Goal: Task Accomplishment & Management: Complete application form

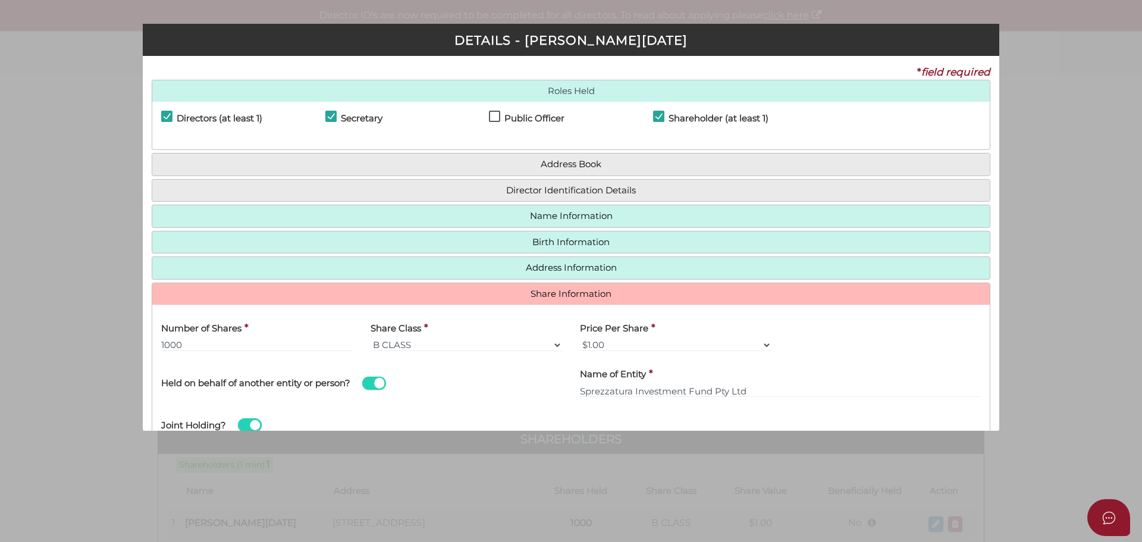
select select "B CLASS"
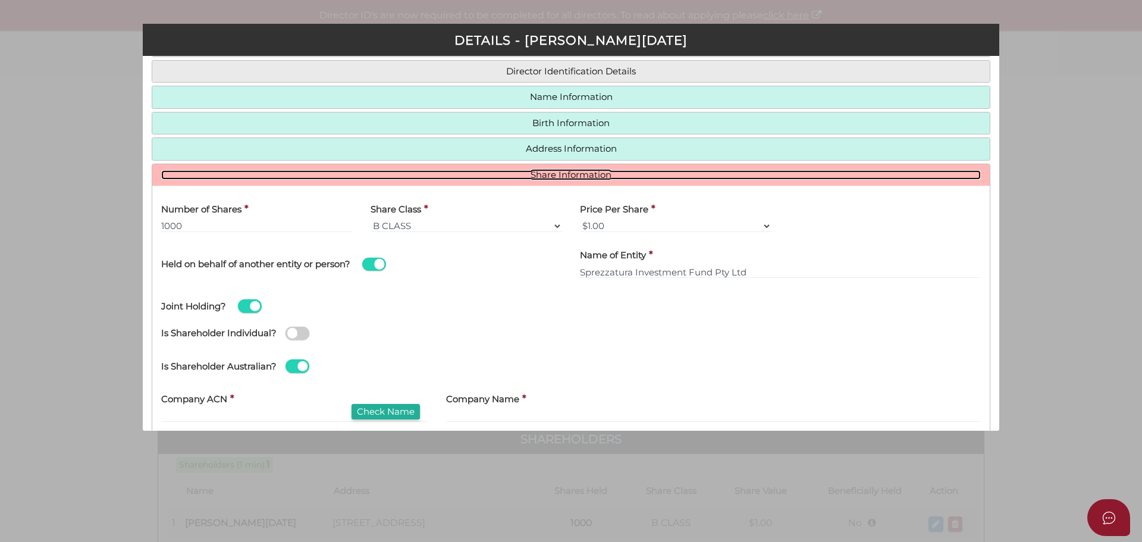
click at [626, 179] on link "Share Information" at bounding box center [571, 175] width 820 height 10
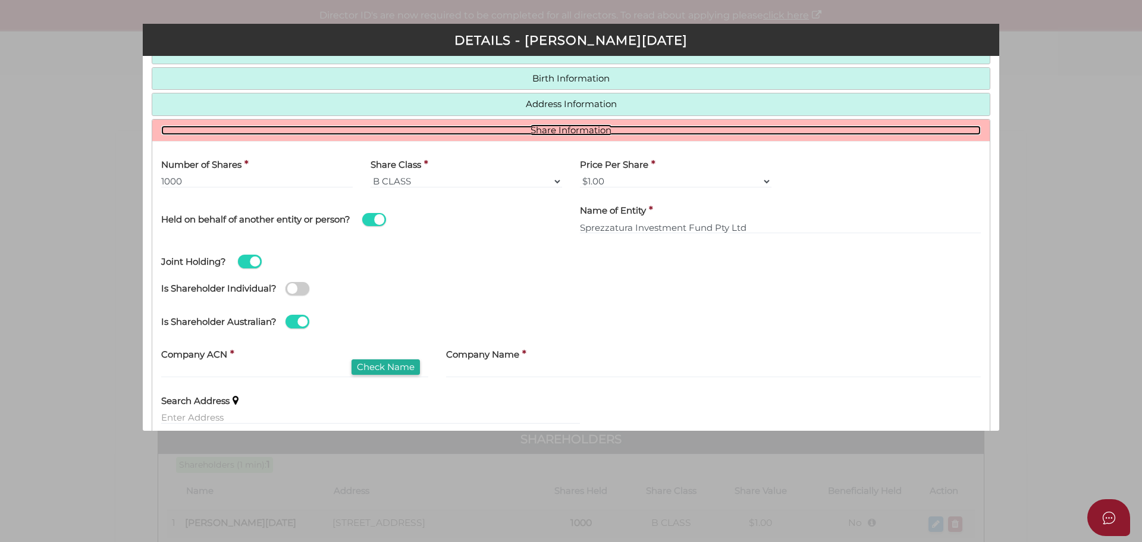
scroll to position [238, 0]
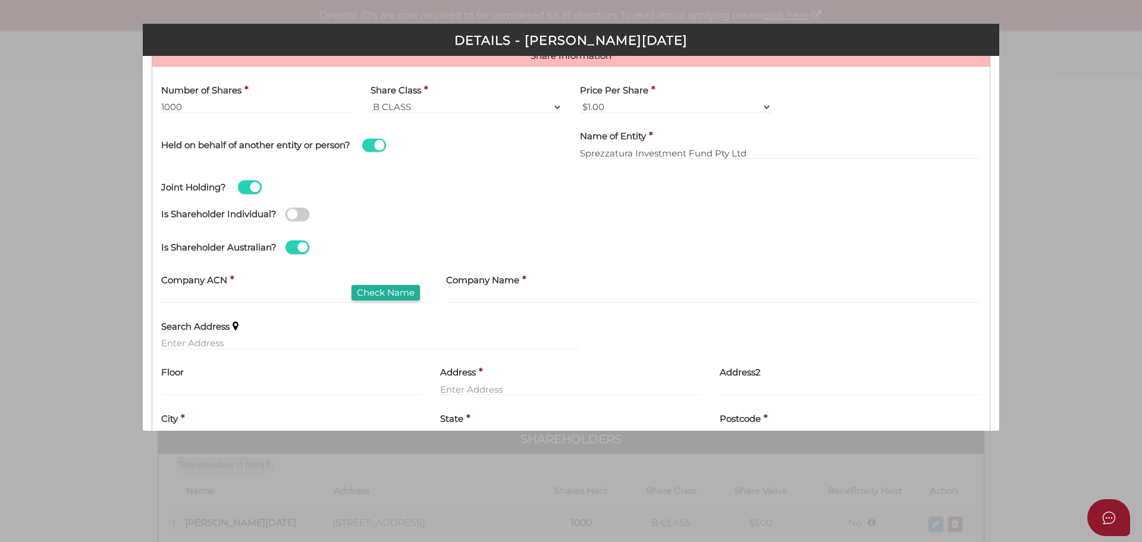
click at [368, 149] on span at bounding box center [374, 146] width 24 height 14
click at [0, 0] on input "checkbox" at bounding box center [0, 0] width 0 height 0
click at [386, 145] on span at bounding box center [374, 146] width 24 height 14
click at [0, 0] on input "checkbox" at bounding box center [0, 0] width 0 height 0
click at [308, 217] on span at bounding box center [298, 215] width 24 height 14
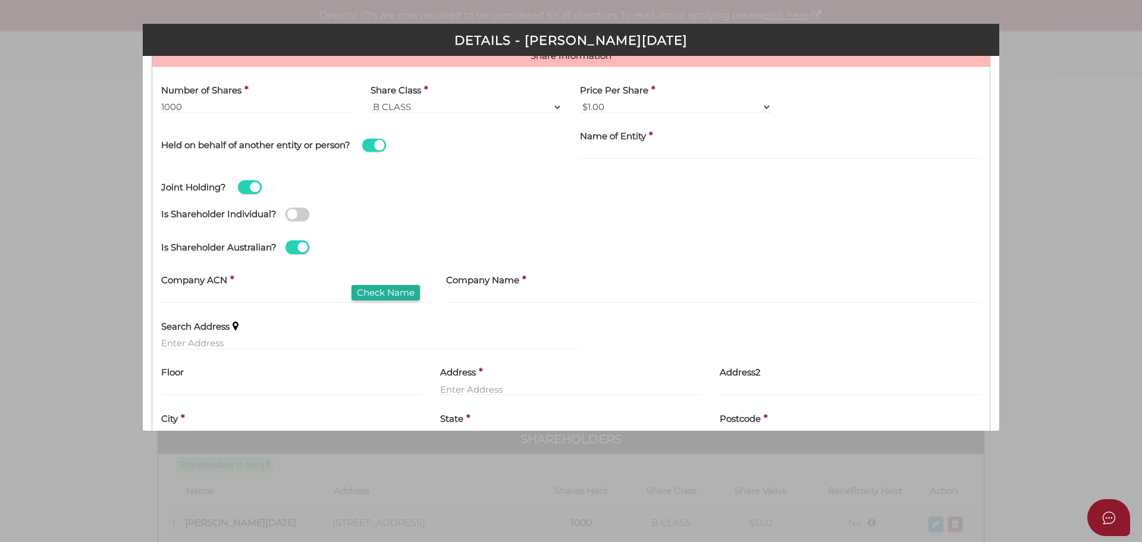
click at [0, 0] on input "checkbox" at bounding box center [0, 0] width 0 height 0
click at [291, 214] on span at bounding box center [298, 215] width 24 height 14
click at [0, 0] on input "checkbox" at bounding box center [0, 0] width 0 height 0
click at [369, 149] on span at bounding box center [374, 146] width 24 height 14
click at [0, 0] on input "checkbox" at bounding box center [0, 0] width 0 height 0
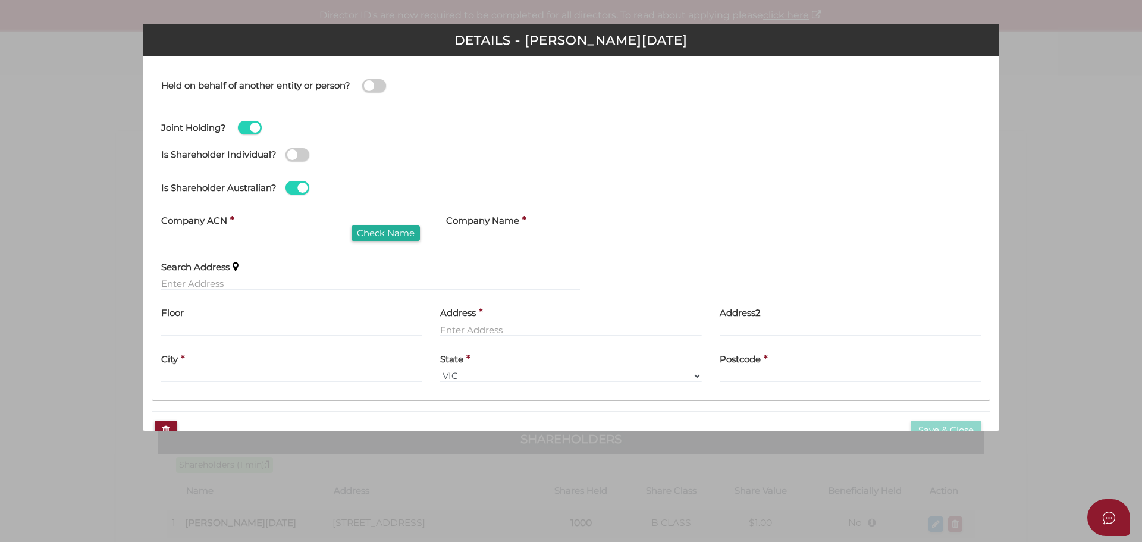
scroll to position [324, 0]
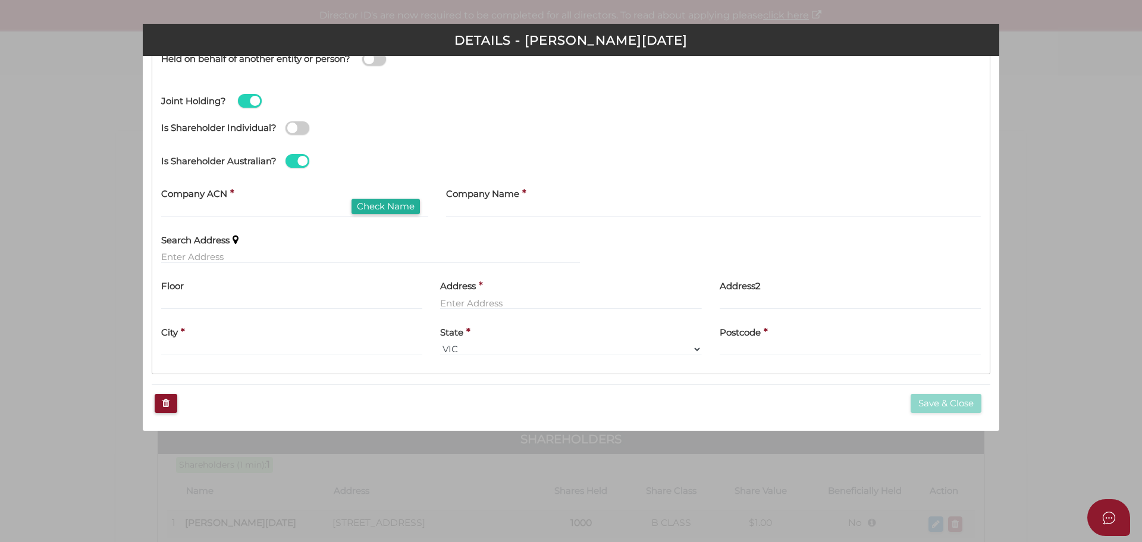
click at [249, 95] on span at bounding box center [250, 101] width 24 height 14
click at [0, 0] on input "checkbox" at bounding box center [0, 0] width 0 height 0
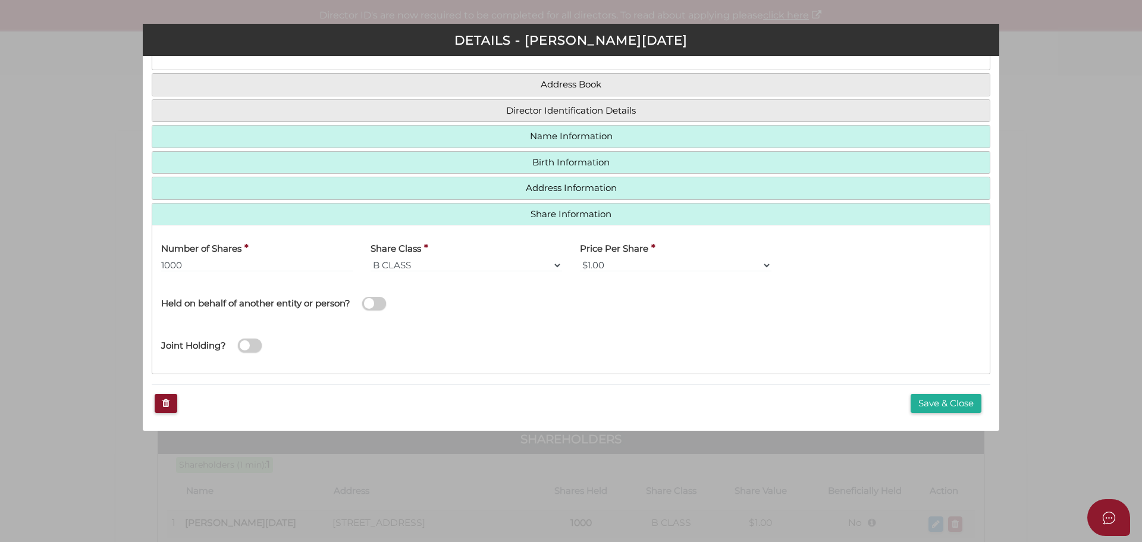
click at [259, 347] on span at bounding box center [250, 345] width 24 height 14
click at [0, 0] on input "checkbox" at bounding box center [0, 0] width 0 height 0
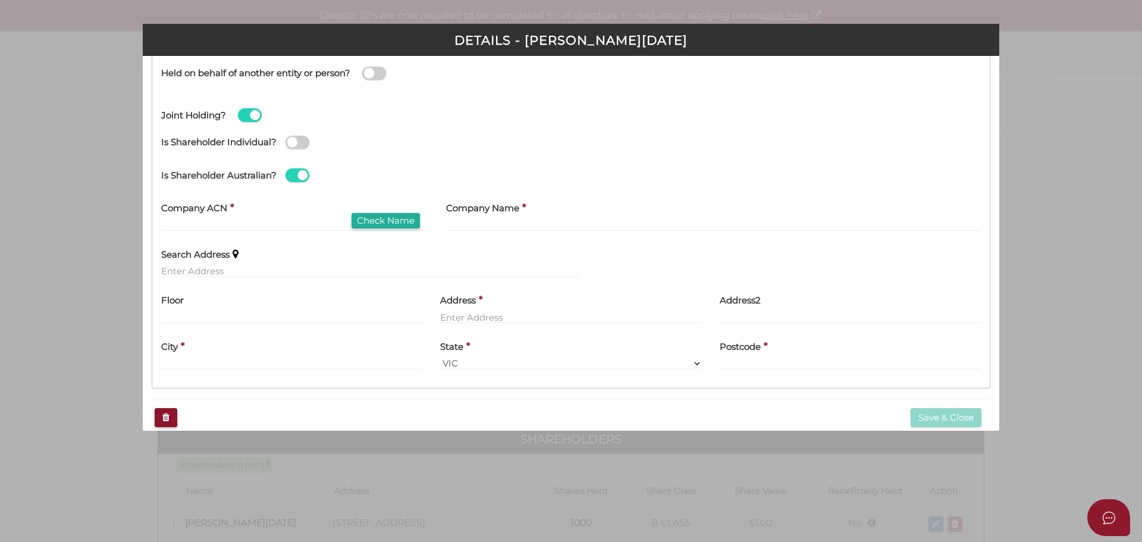
scroll to position [324, 0]
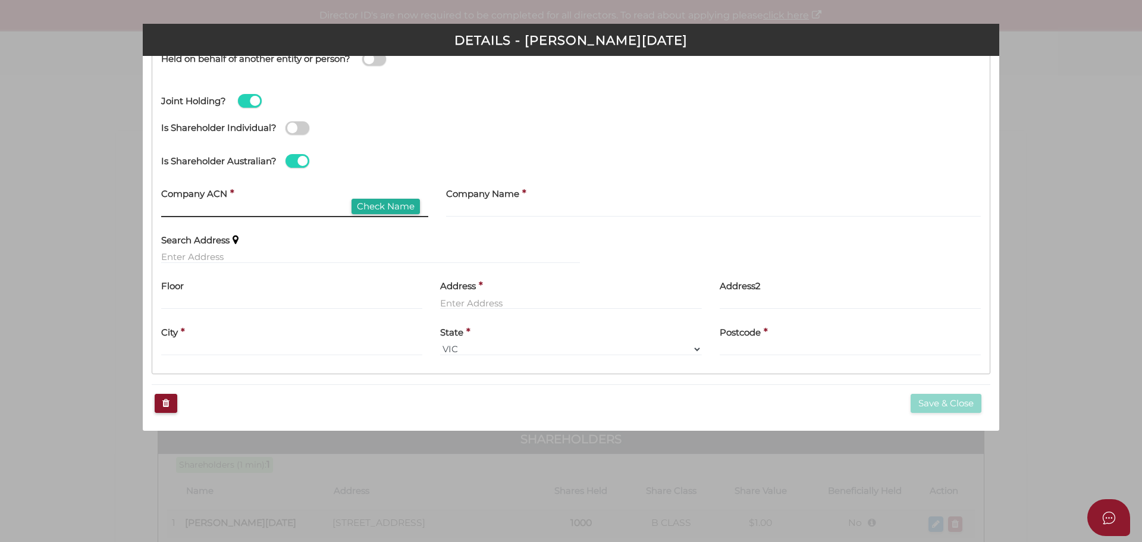
click at [194, 213] on input "text" at bounding box center [294, 210] width 267 height 13
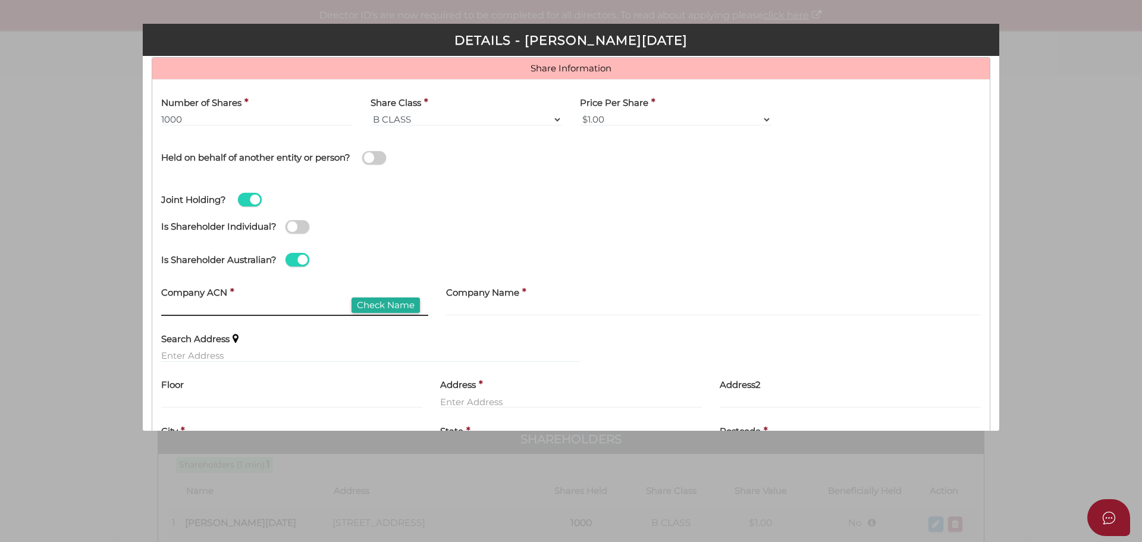
scroll to position [205, 0]
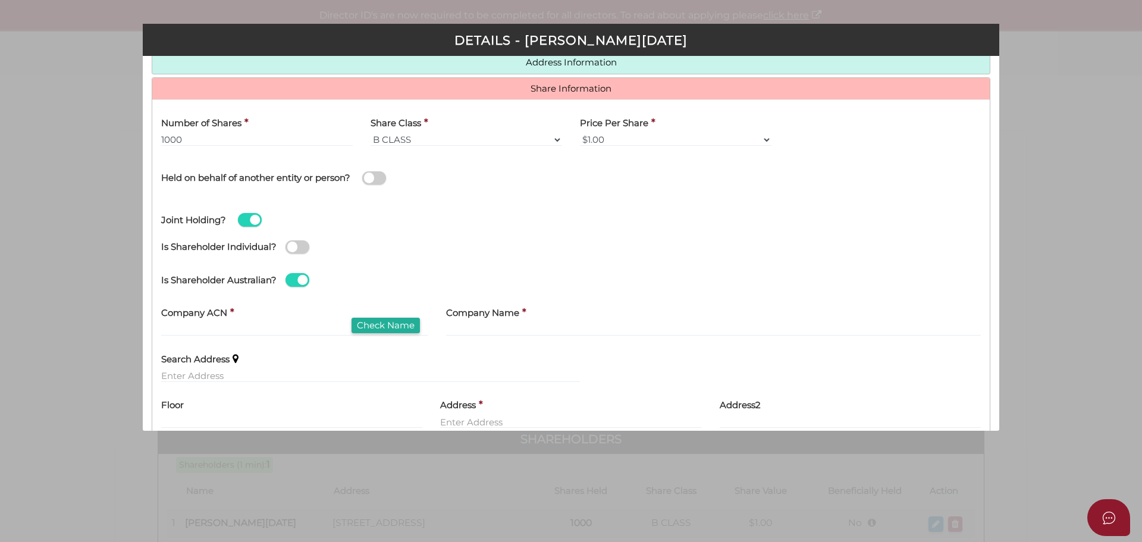
click at [382, 181] on span at bounding box center [374, 178] width 24 height 14
click at [0, 0] on input "checkbox" at bounding box center [0, 0] width 0 height 0
click at [610, 186] on input "text" at bounding box center [780, 185] width 401 height 13
click at [242, 218] on span at bounding box center [250, 220] width 24 height 14
click at [0, 0] on input "checkbox" at bounding box center [0, 0] width 0 height 0
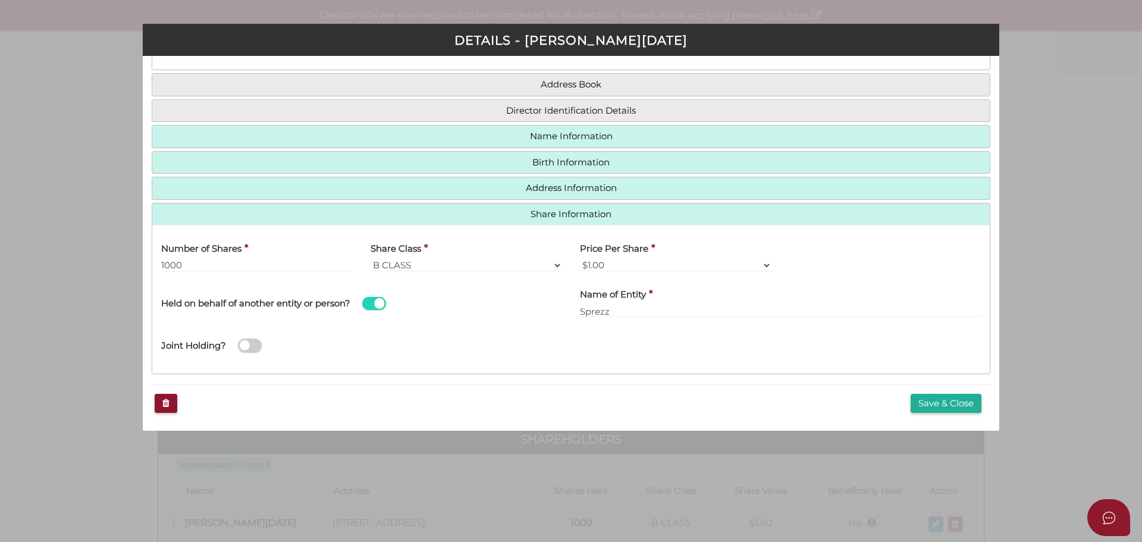
scroll to position [80, 0]
click at [641, 313] on input "Sprezz" at bounding box center [780, 311] width 401 height 13
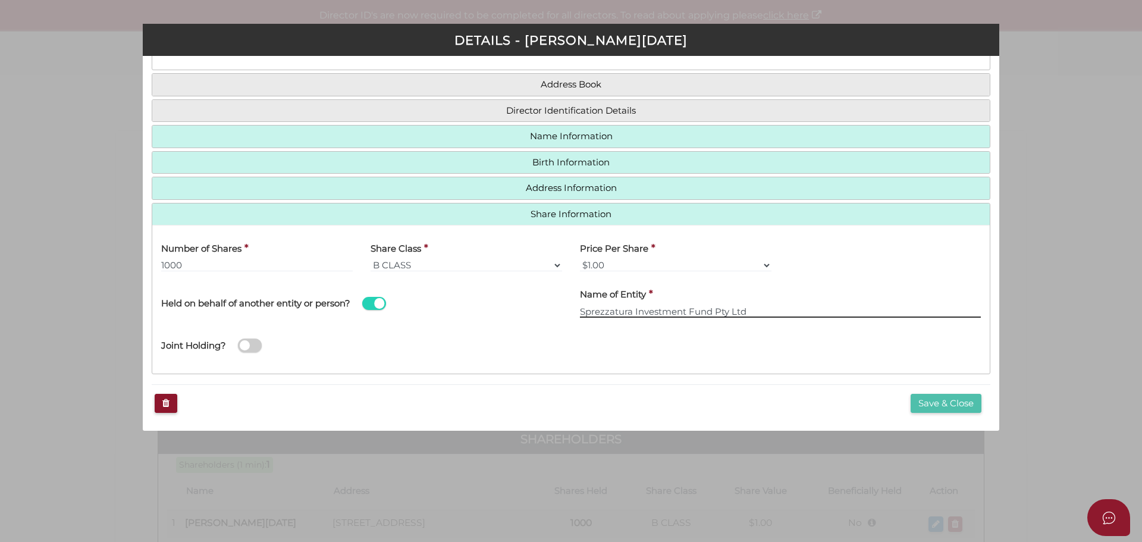
type input "Sprezzatura Investment Fund Pty Ltd"
click at [939, 405] on button "Save & Close" at bounding box center [946, 404] width 71 height 20
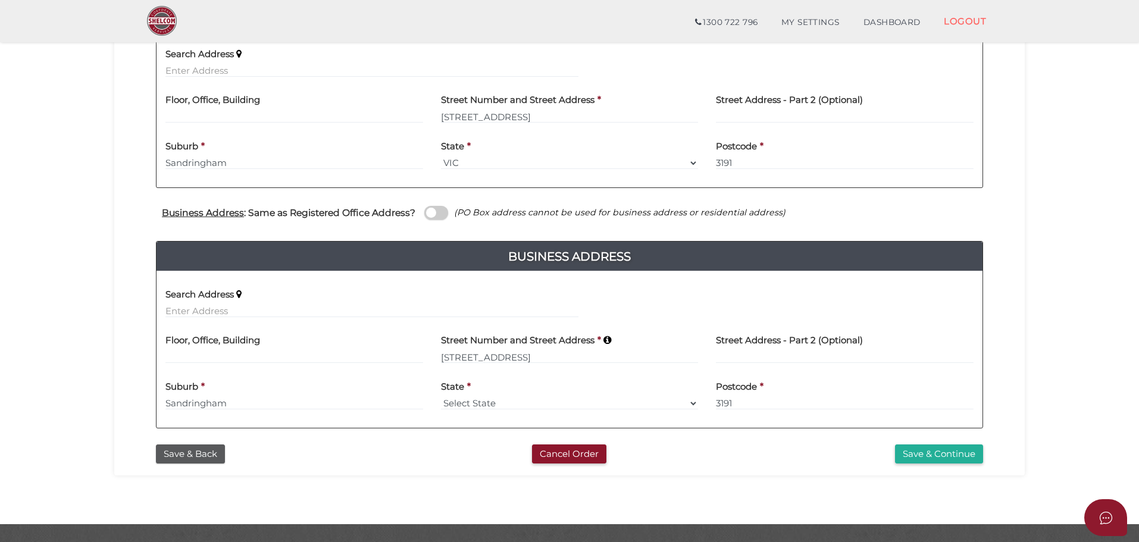
scroll to position [325, 0]
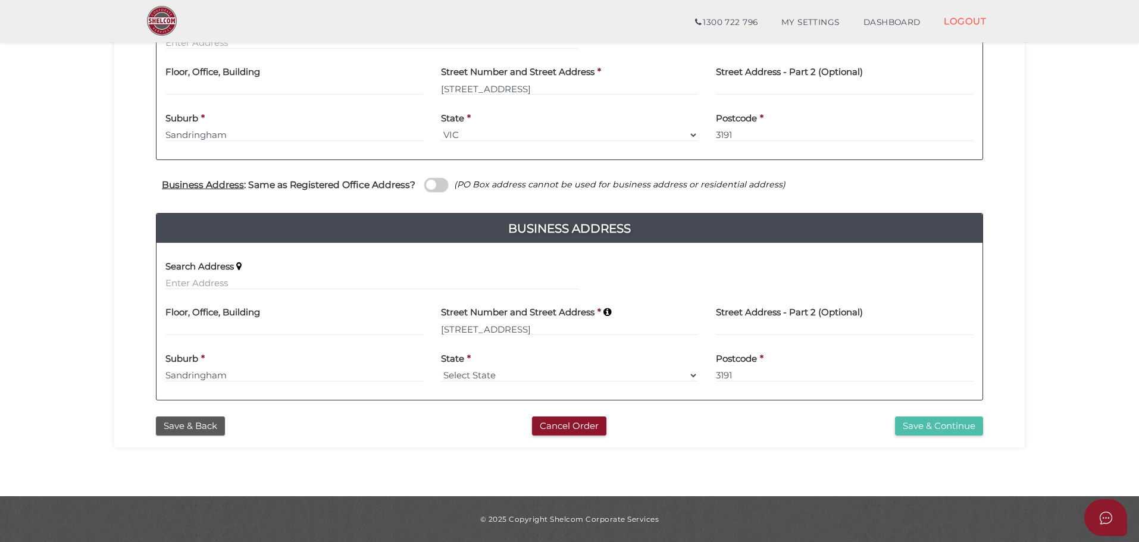
click at [956, 427] on button "Save & Continue" at bounding box center [939, 426] width 88 height 20
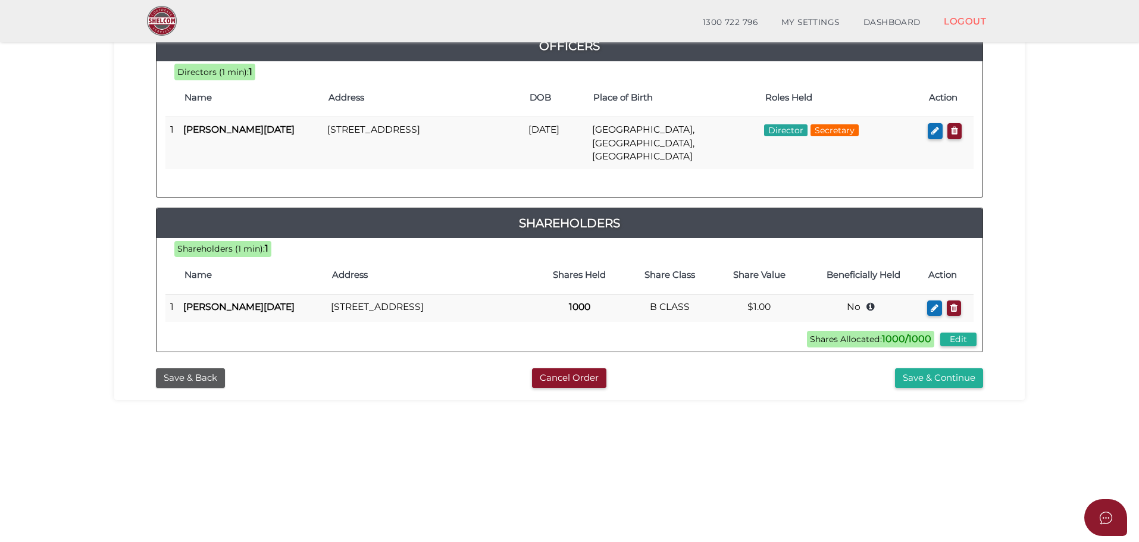
scroll to position [178, 0]
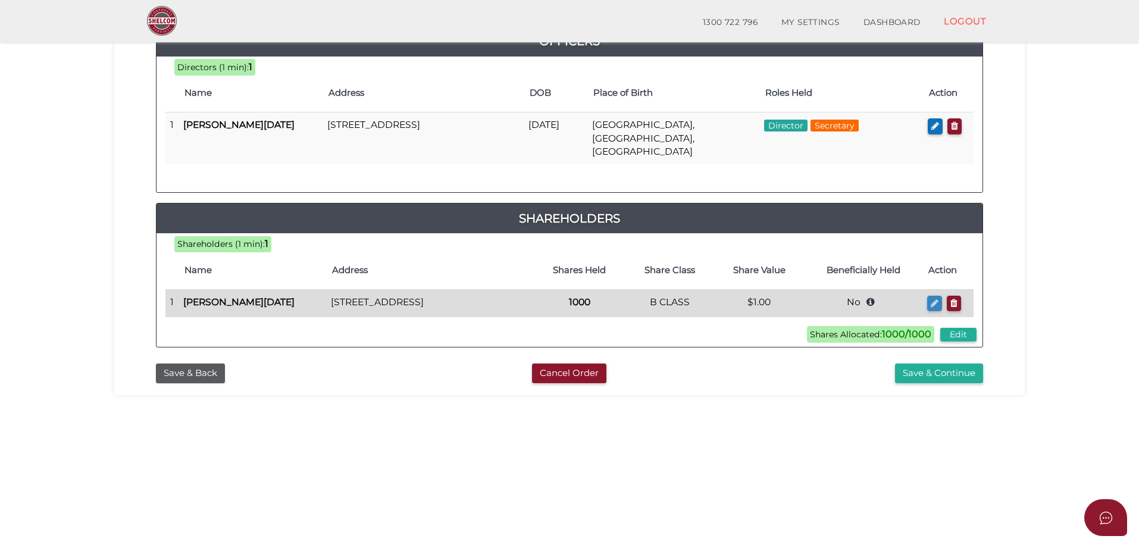
click at [931, 299] on icon "button" at bounding box center [934, 303] width 8 height 9
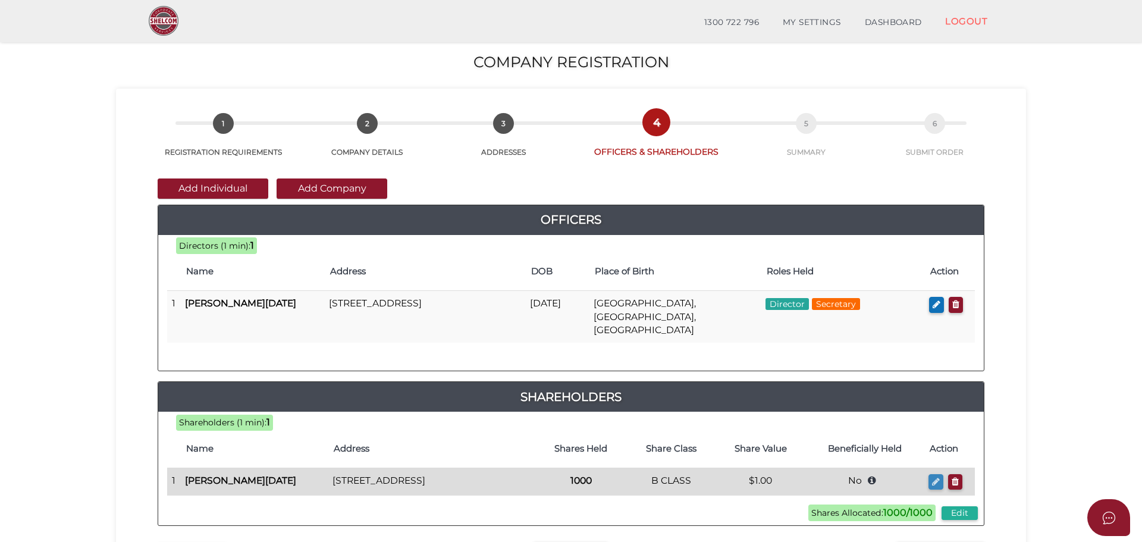
checkbox input "true"
type input "36347032990274"
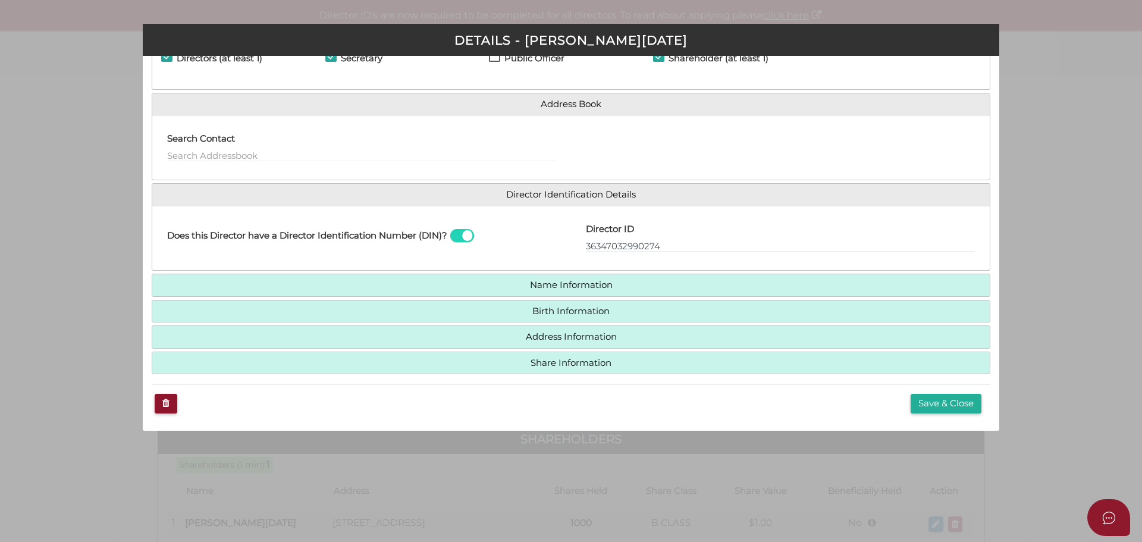
scroll to position [61, 0]
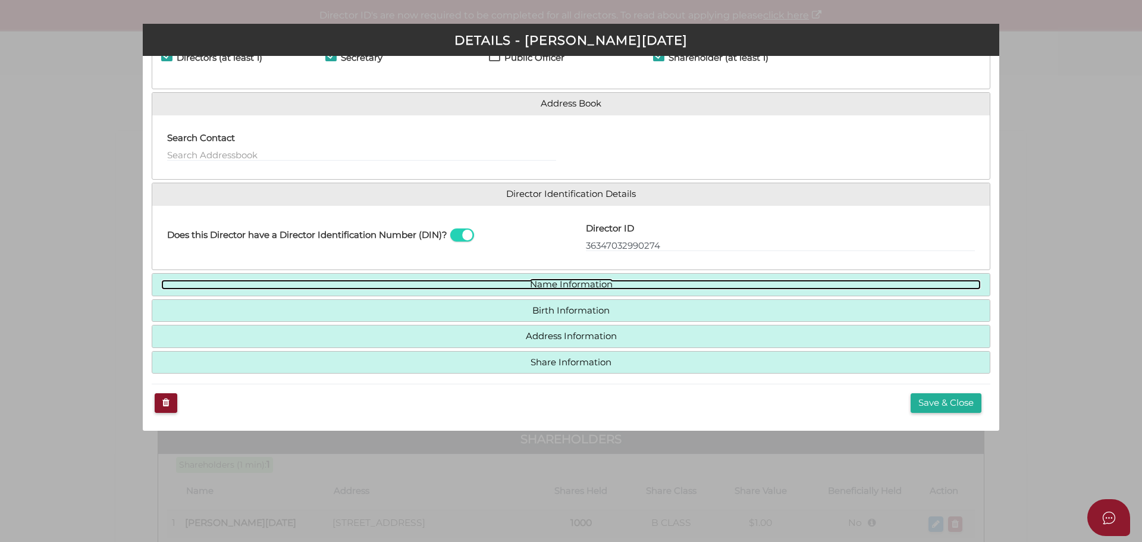
drag, startPoint x: 675, startPoint y: 284, endPoint x: 684, endPoint y: 283, distance: 9.0
click at [675, 284] on link "Name Information" at bounding box center [571, 285] width 820 height 10
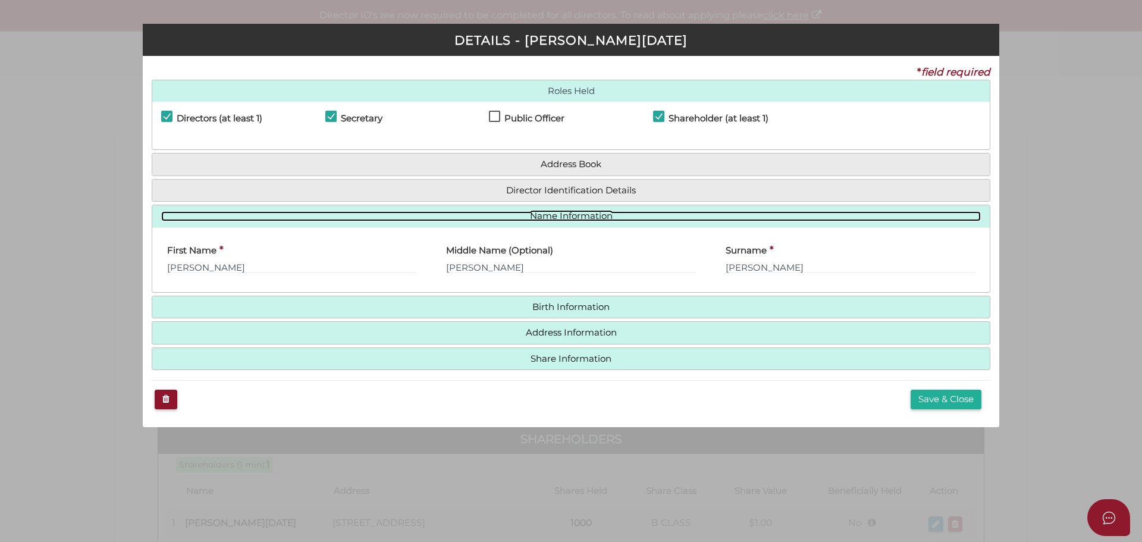
scroll to position [0, 0]
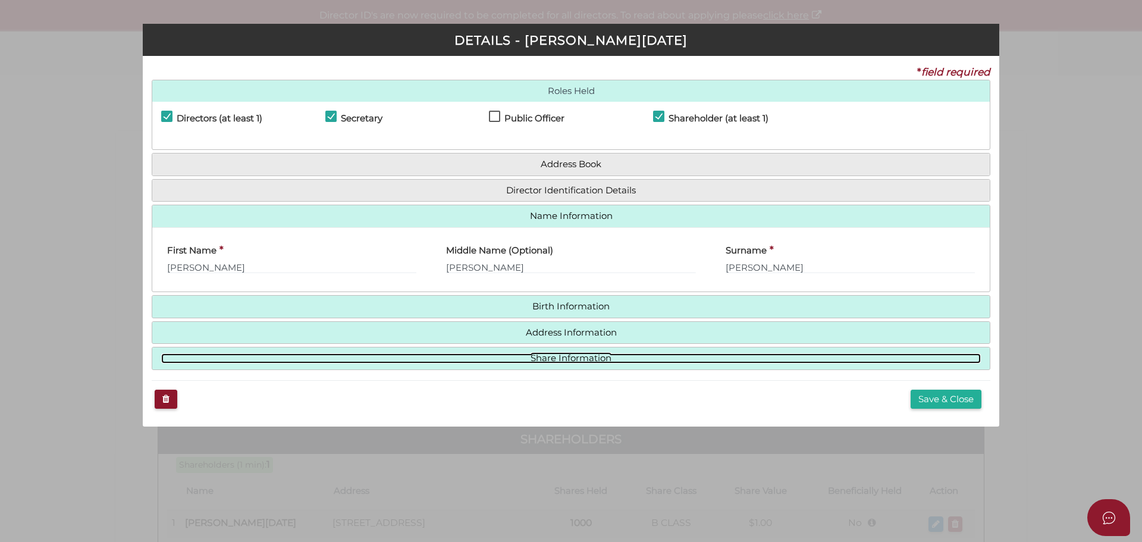
click at [665, 360] on link "Share Information" at bounding box center [571, 358] width 820 height 10
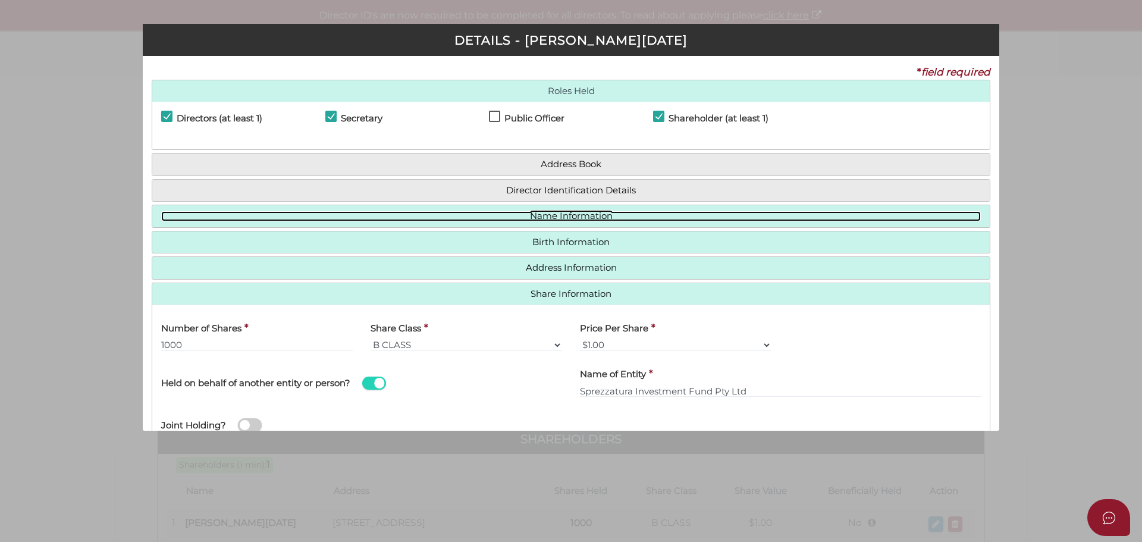
click at [606, 221] on link "Name Information" at bounding box center [571, 216] width 820 height 10
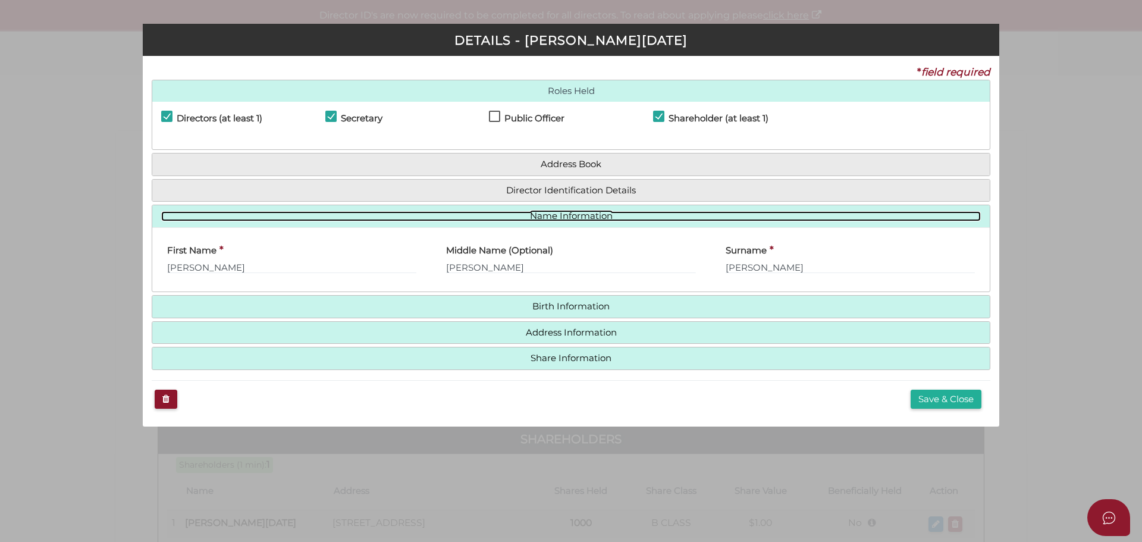
click at [606, 221] on link "Name Information" at bounding box center [571, 216] width 820 height 10
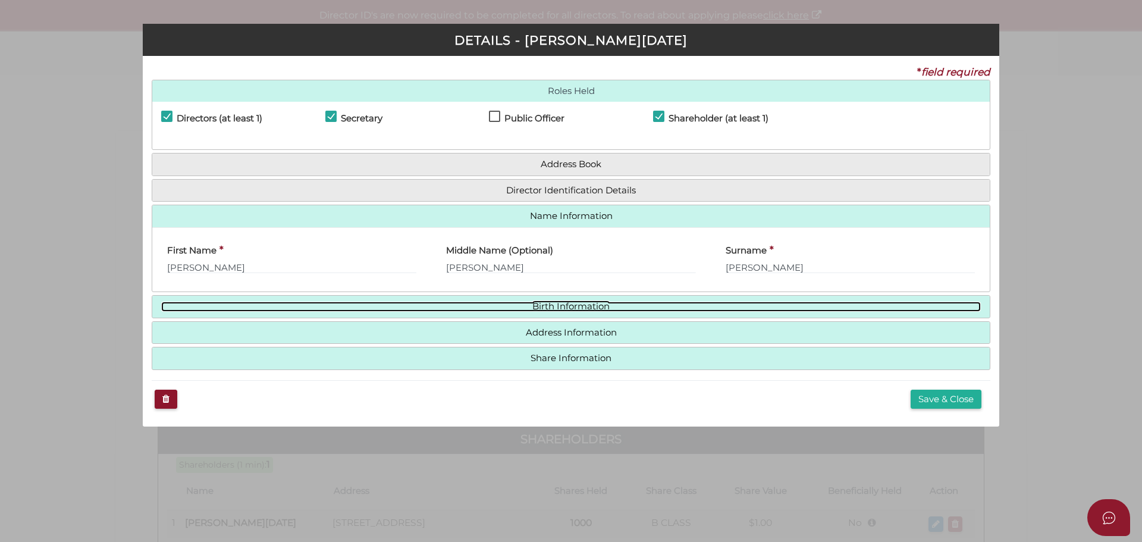
click at [595, 303] on link "Birth Information" at bounding box center [571, 307] width 820 height 10
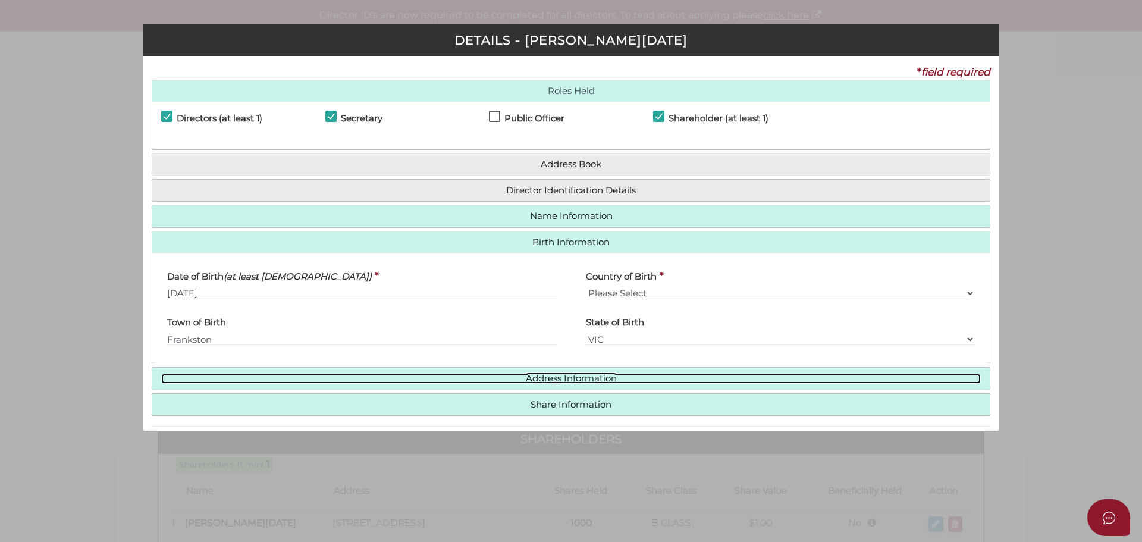
click at [581, 374] on link "Address Information" at bounding box center [571, 379] width 820 height 10
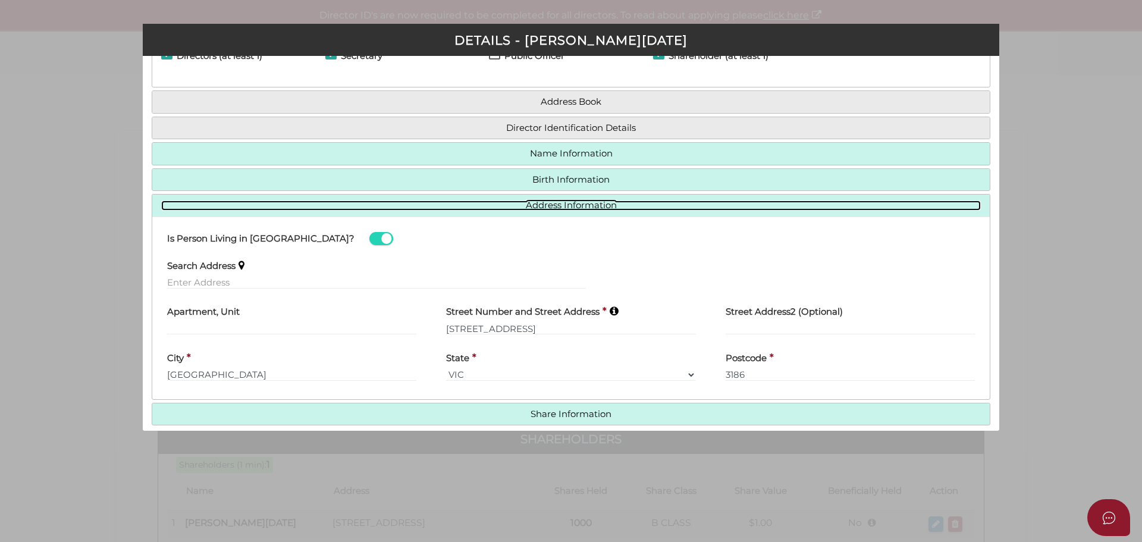
scroll to position [114, 0]
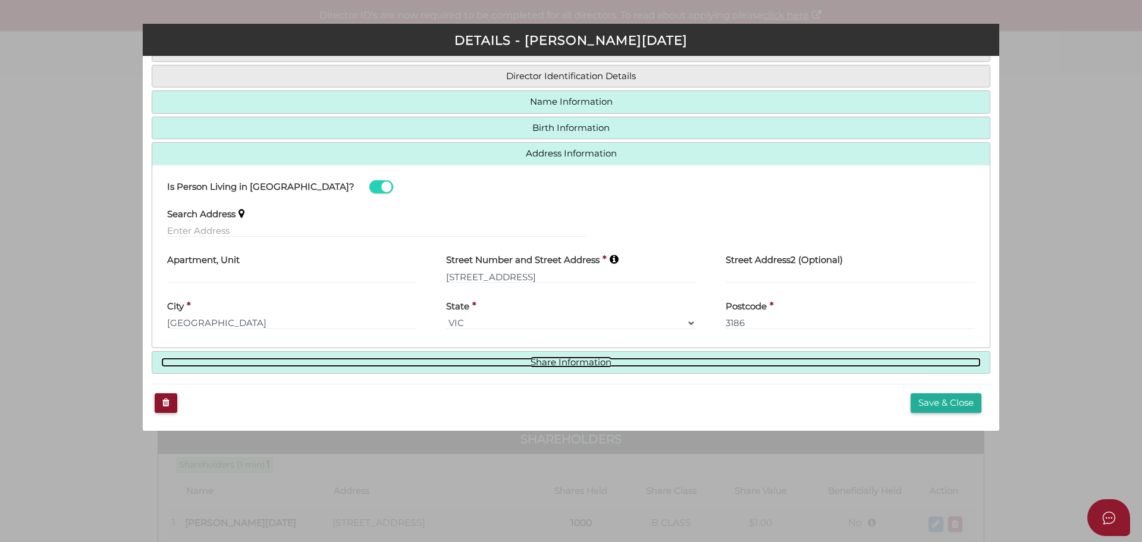
click at [639, 359] on link "Share Information" at bounding box center [571, 363] width 820 height 10
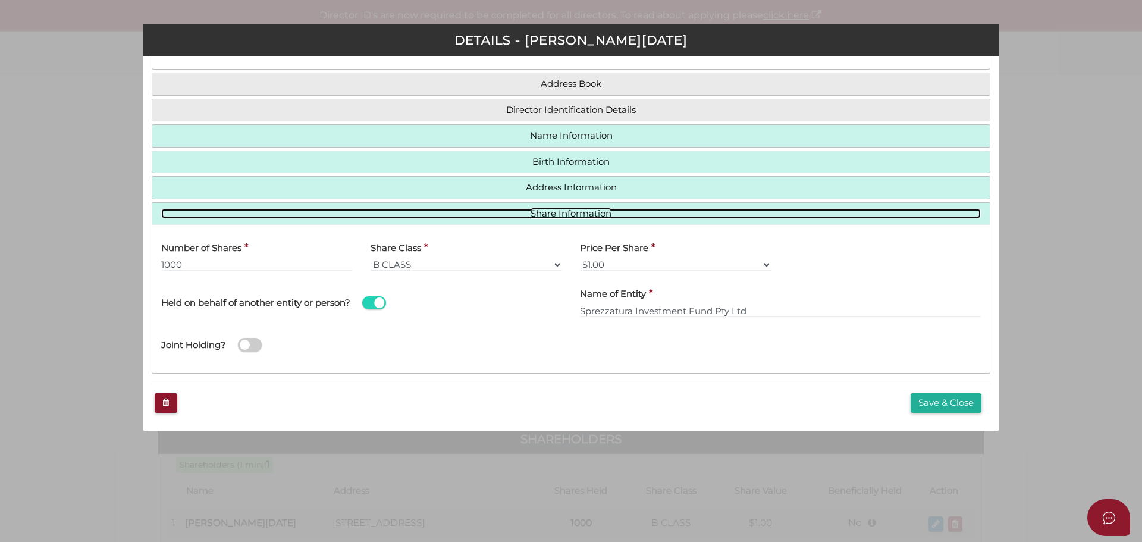
scroll to position [80, 0]
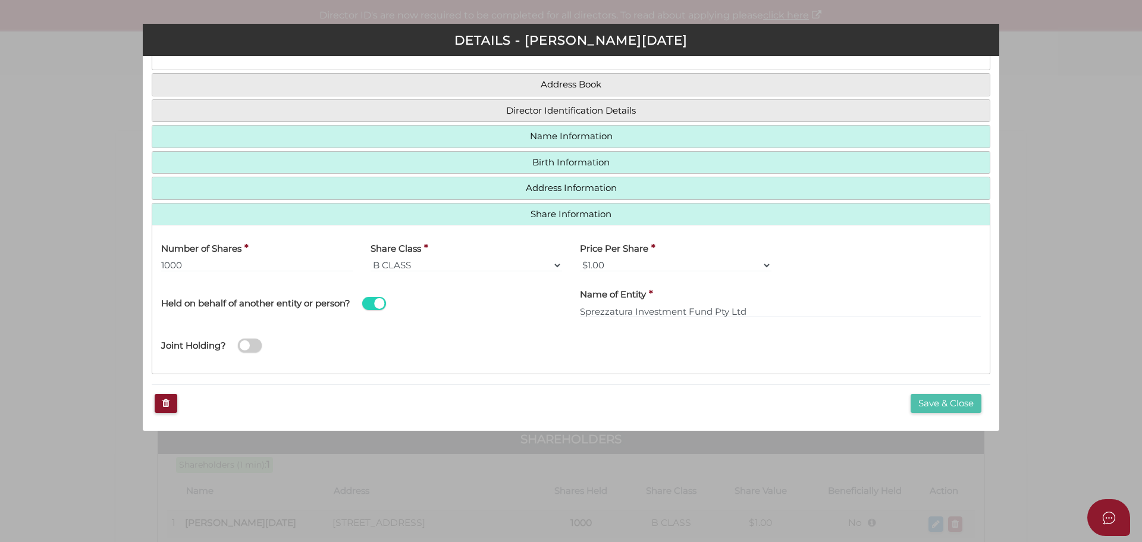
click at [939, 402] on button "Save & Close" at bounding box center [946, 404] width 71 height 20
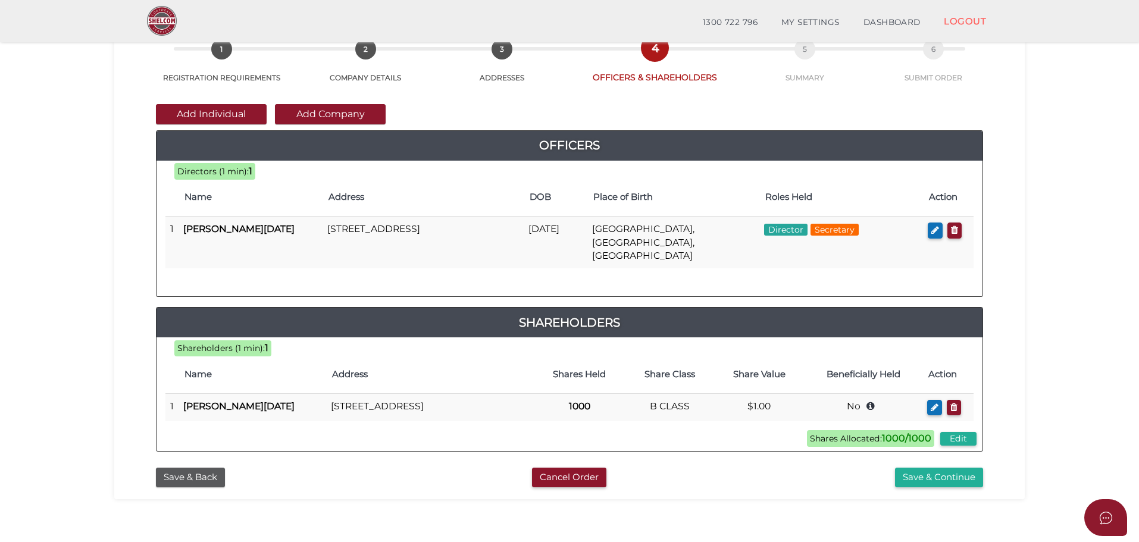
scroll to position [178, 0]
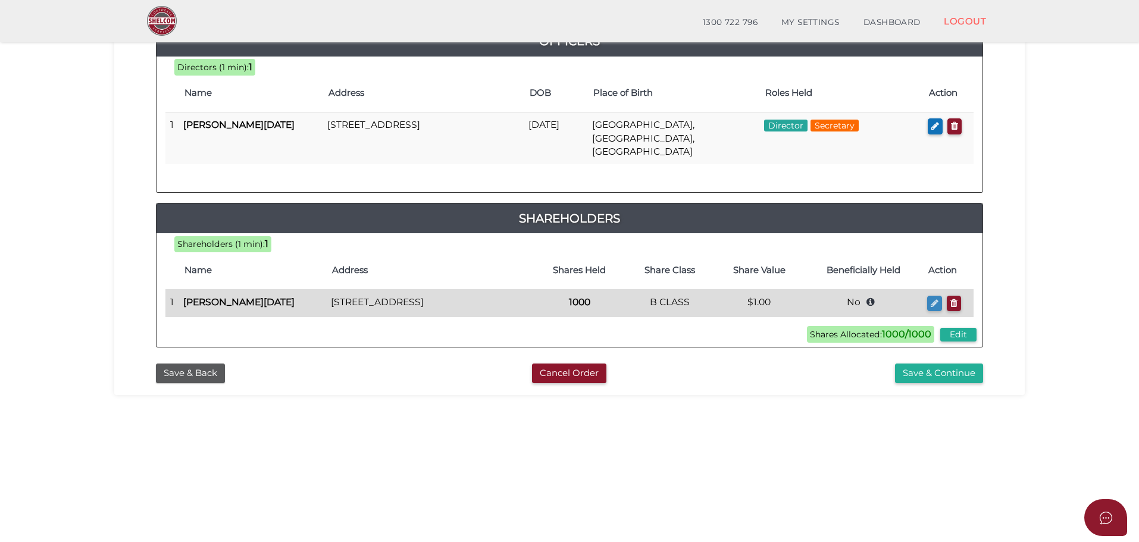
click at [937, 299] on icon "button" at bounding box center [934, 303] width 8 height 9
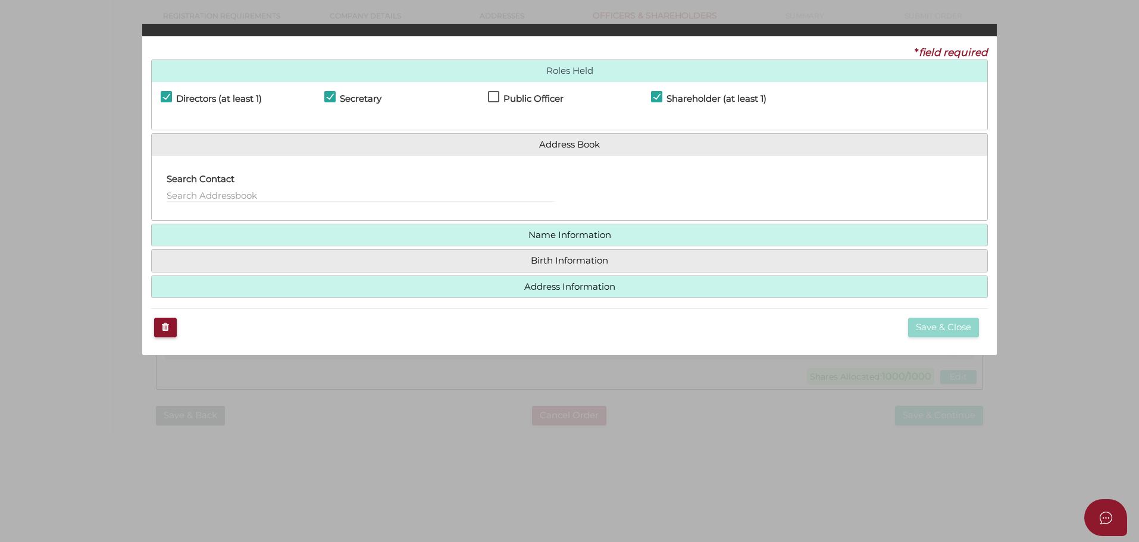
checkbox input "true"
type input "36347032990274"
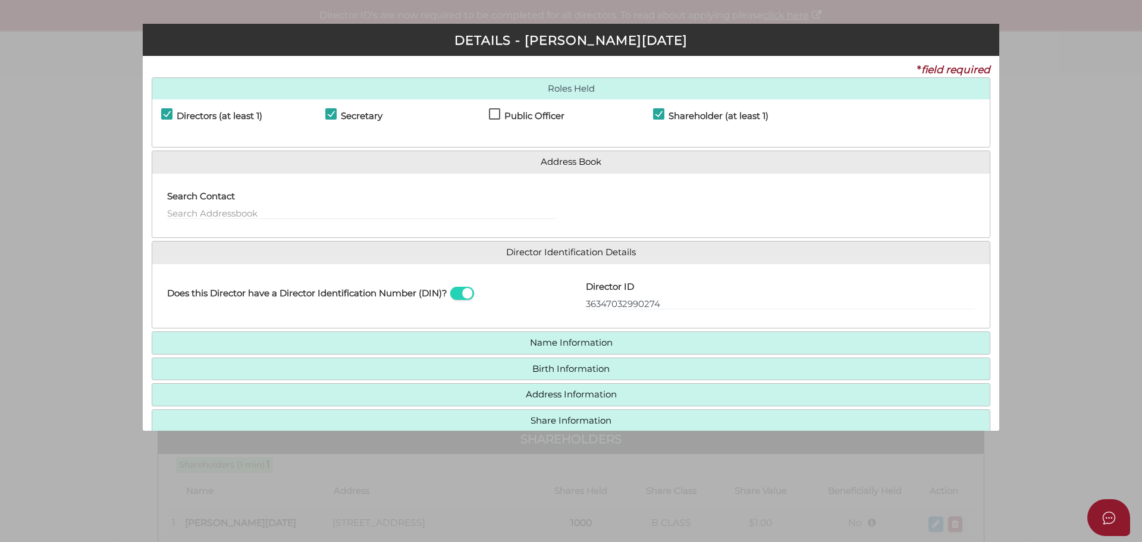
scroll to position [0, 0]
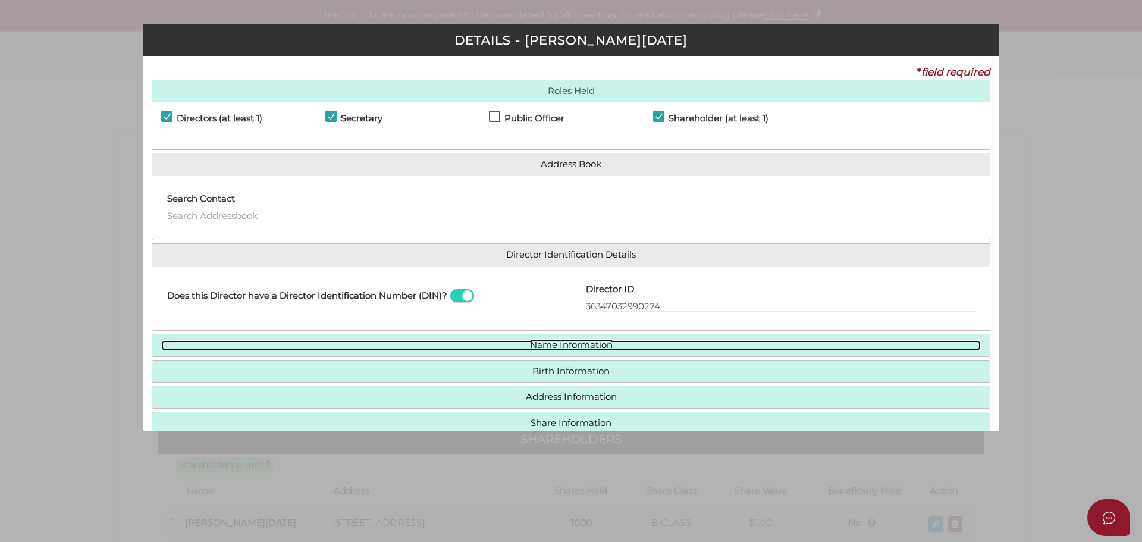
click at [560, 340] on link "Name Information" at bounding box center [571, 345] width 820 height 10
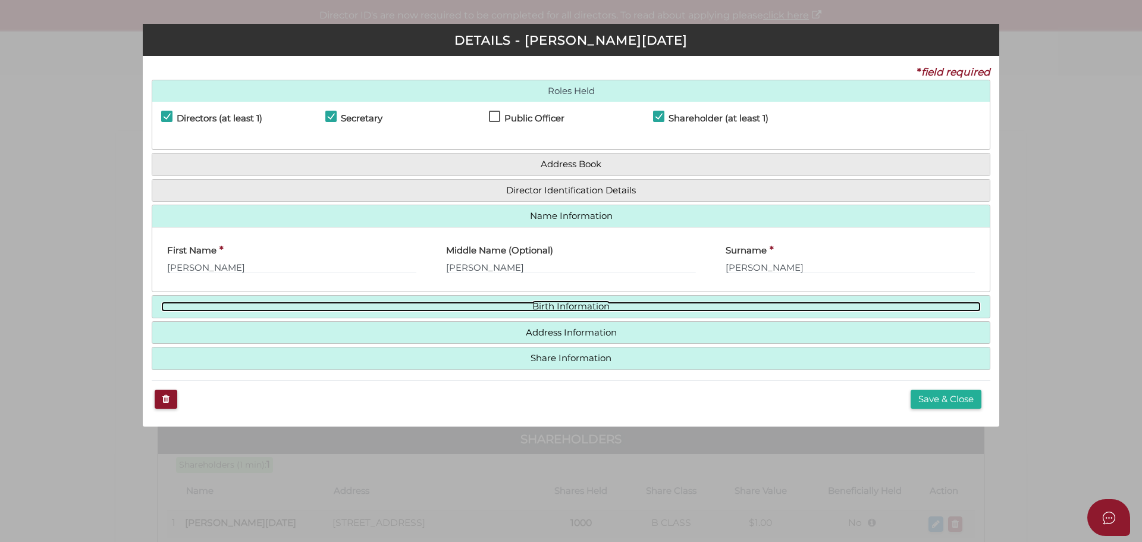
click at [534, 310] on link "Birth Information" at bounding box center [571, 307] width 820 height 10
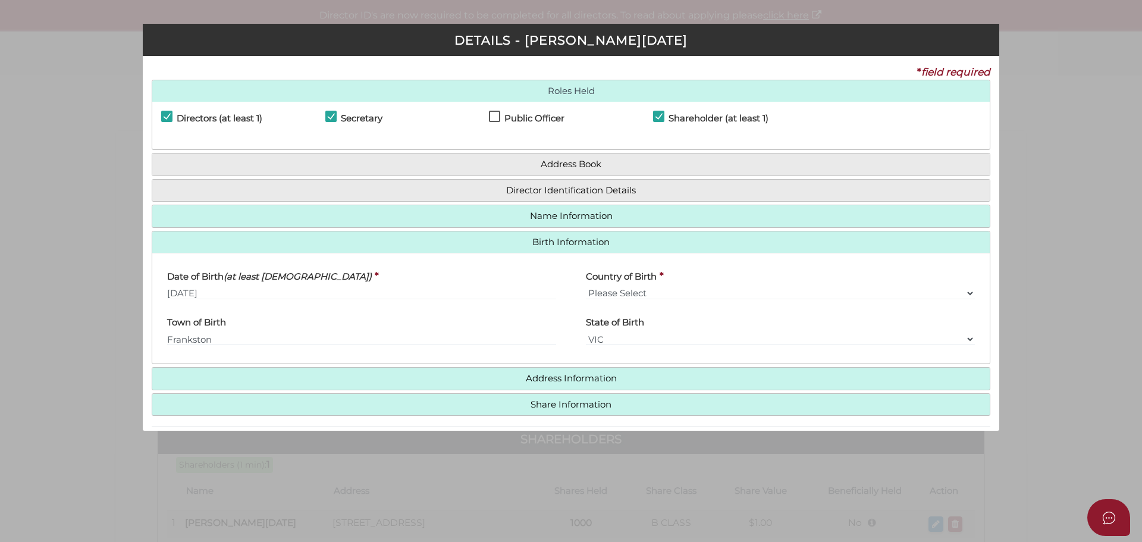
click at [95, 380] on div "Pty Ltd DETAILS - Timothy Noel Lowe * field required Roles Held Directors (at l…" at bounding box center [571, 271] width 1142 height 542
click at [92, 378] on div "Pty Ltd DETAILS - Timothy Noel Lowe * field required Roles Held Directors (at l…" at bounding box center [571, 271] width 1142 height 542
click at [1034, 54] on div "Pty Ltd DETAILS - Timothy Noel Lowe * field required Roles Held Directors (at l…" at bounding box center [571, 271] width 1142 height 542
drag, startPoint x: 1000, startPoint y: 141, endPoint x: 994, endPoint y: 267, distance: 126.3
click at [995, 250] on div "Pty Ltd DETAILS - Timothy Noel Lowe * field required Roles Held Directors (at l…" at bounding box center [571, 271] width 1142 height 542
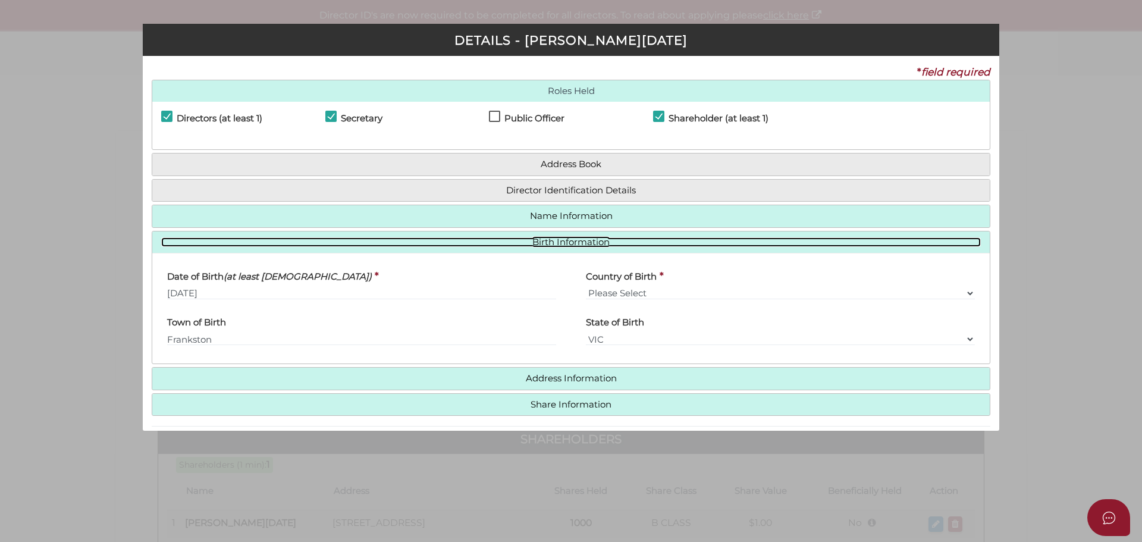
click at [877, 237] on link "Birth Information" at bounding box center [571, 242] width 820 height 10
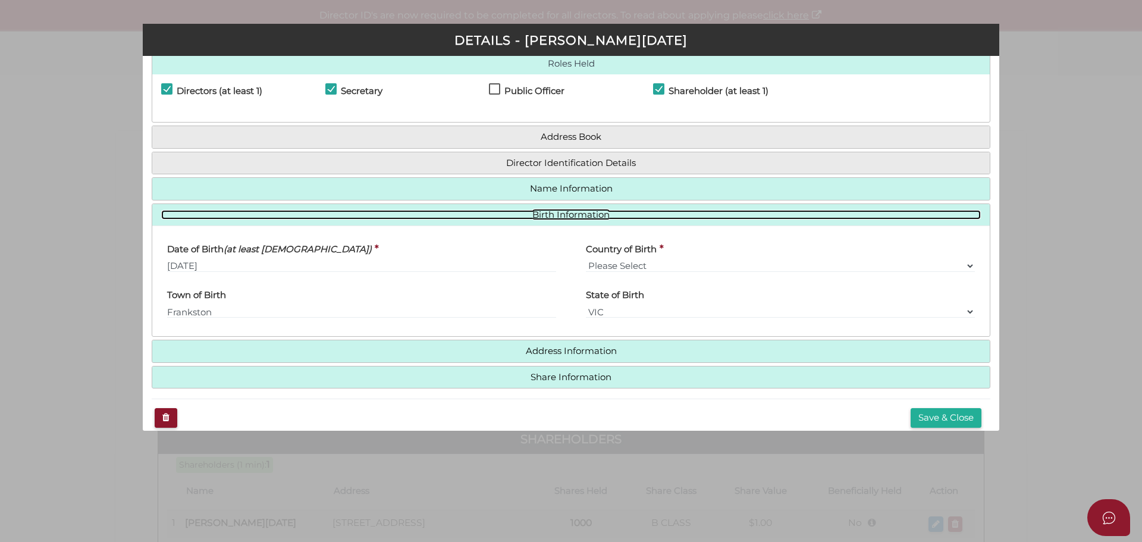
scroll to position [42, 0]
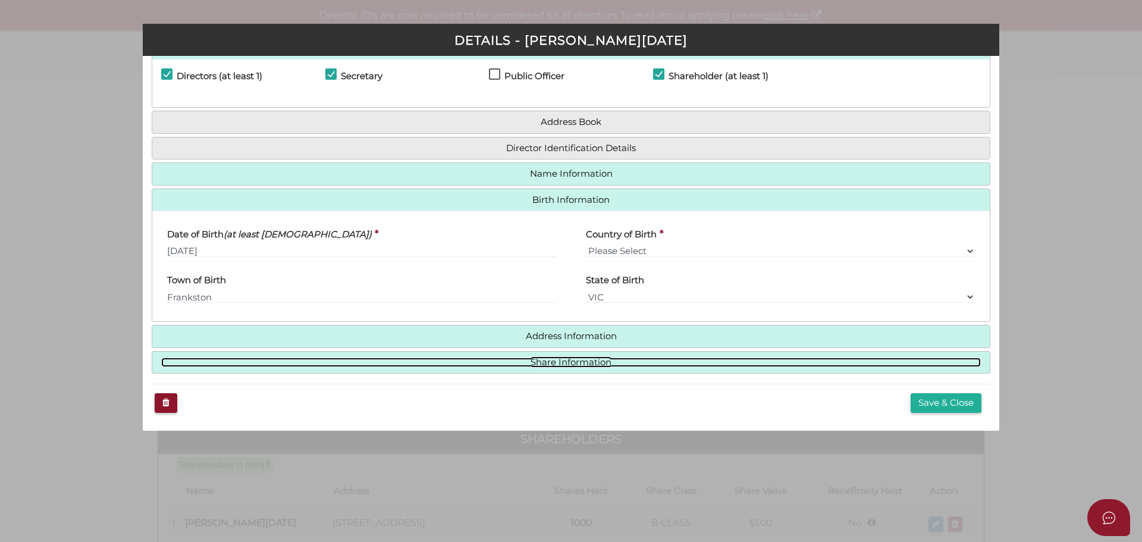
click at [581, 359] on link "Share Information" at bounding box center [571, 363] width 820 height 10
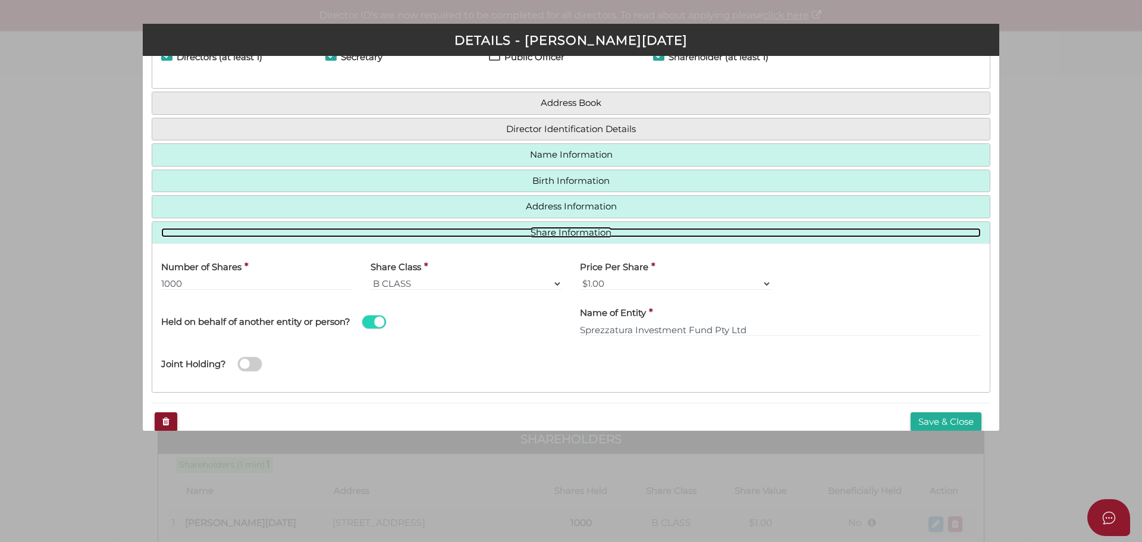
scroll to position [80, 0]
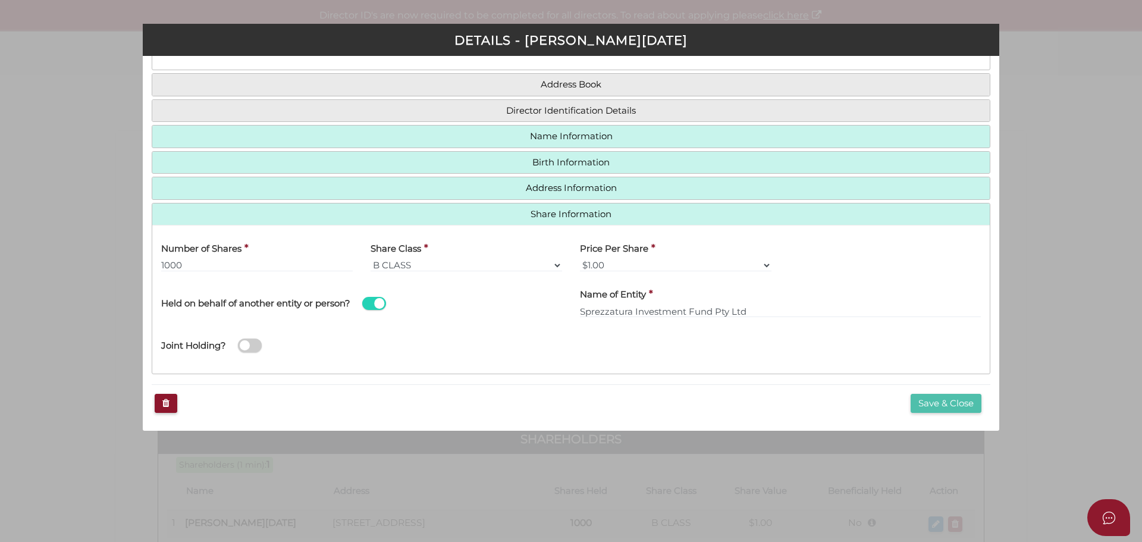
click at [953, 399] on button "Save & Close" at bounding box center [946, 404] width 71 height 20
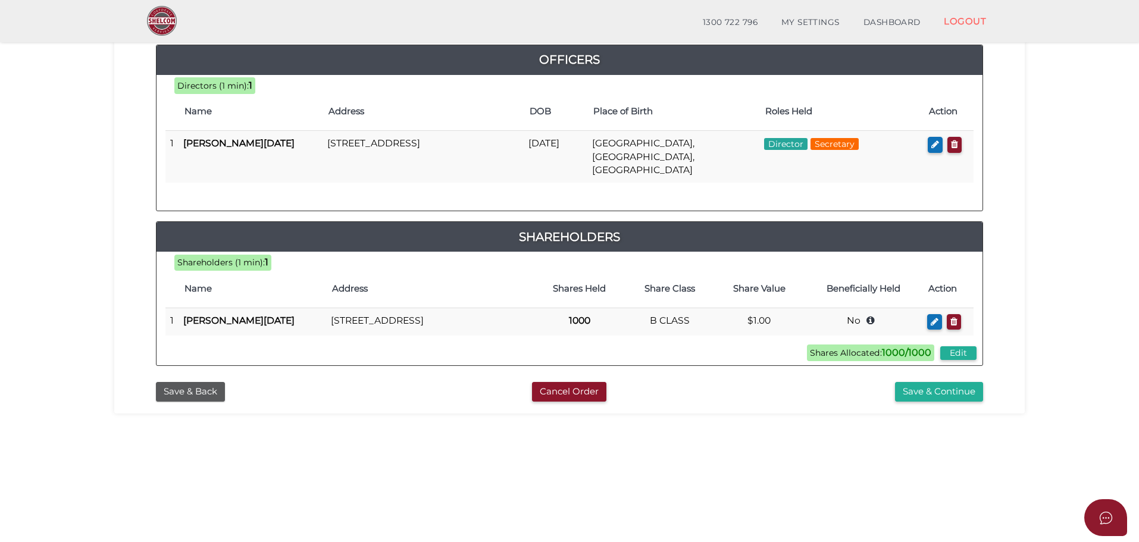
scroll to position [178, 0]
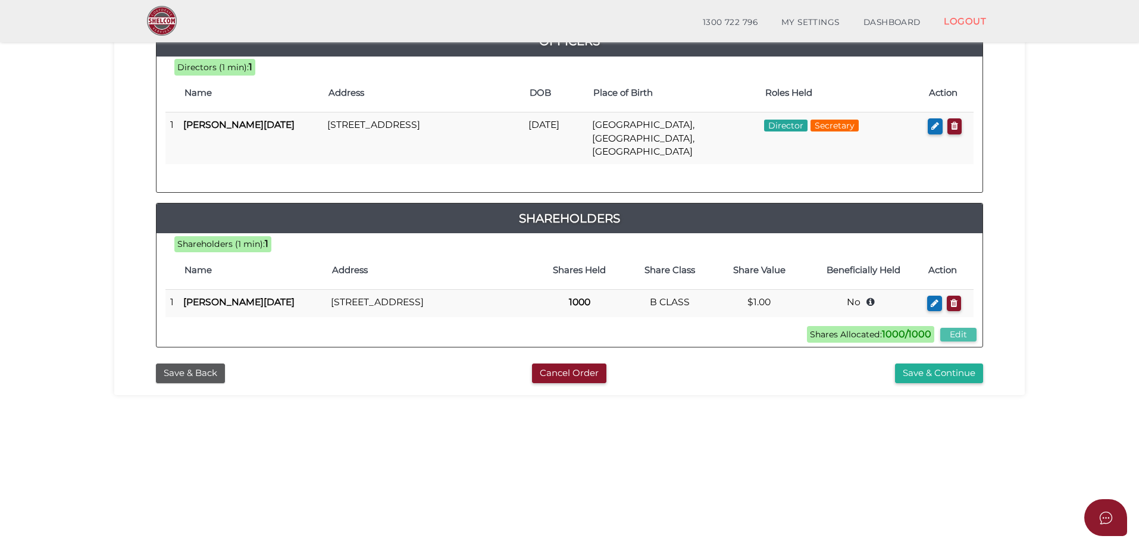
click at [969, 331] on button "Edit" at bounding box center [958, 335] width 36 height 14
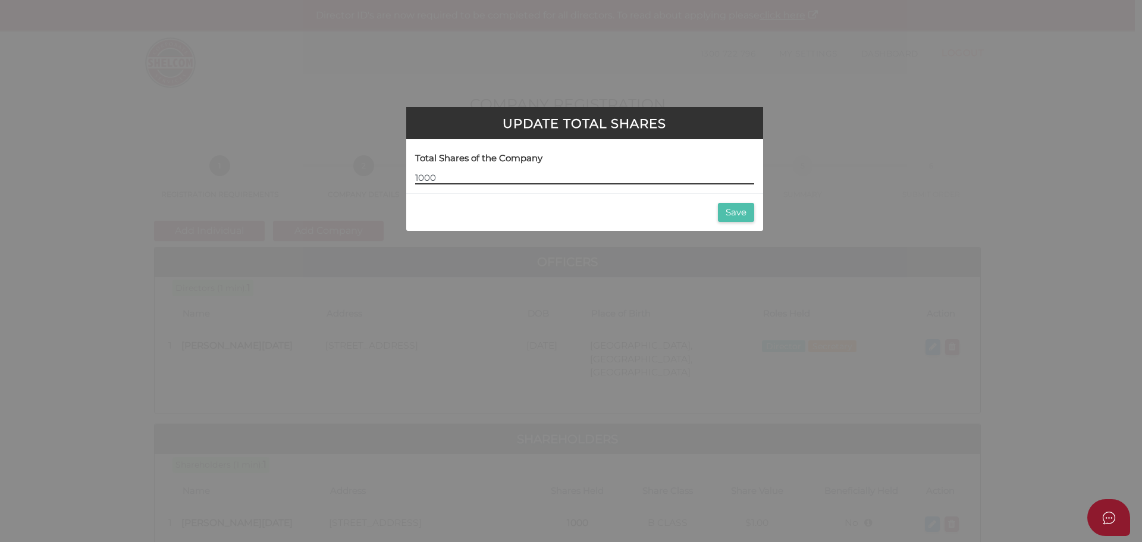
type input "1000"
click at [745, 207] on button "Save" at bounding box center [736, 213] width 36 height 20
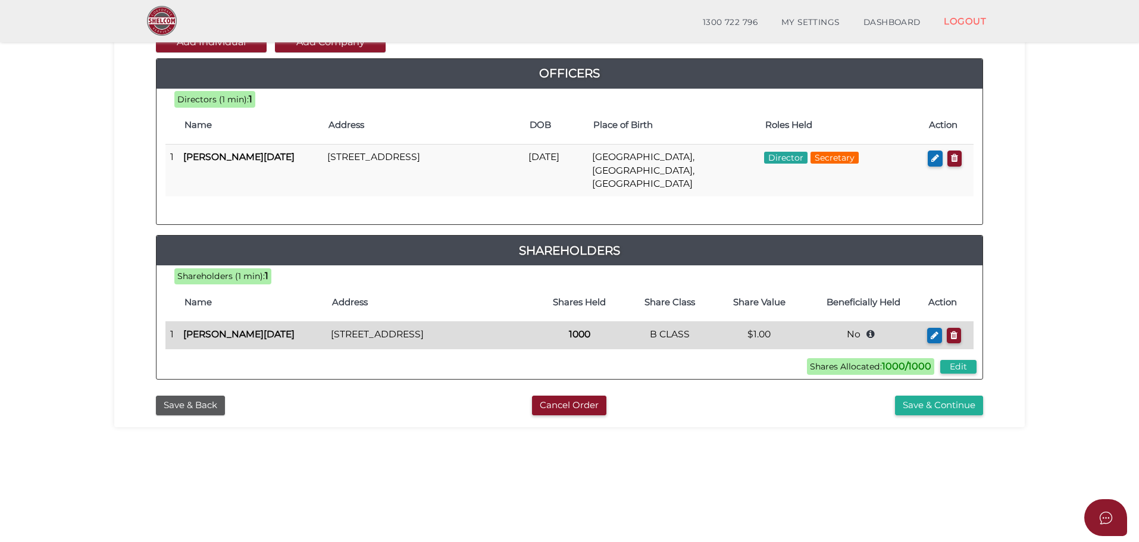
scroll to position [119, 0]
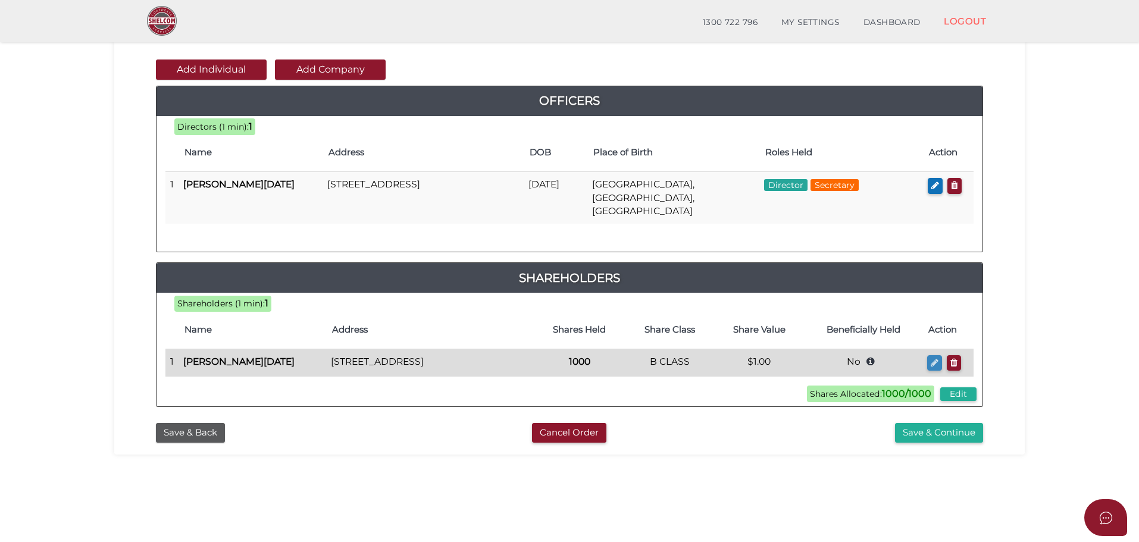
click at [931, 358] on icon "button" at bounding box center [934, 362] width 8 height 9
checkbox input "true"
type input "36347032990274"
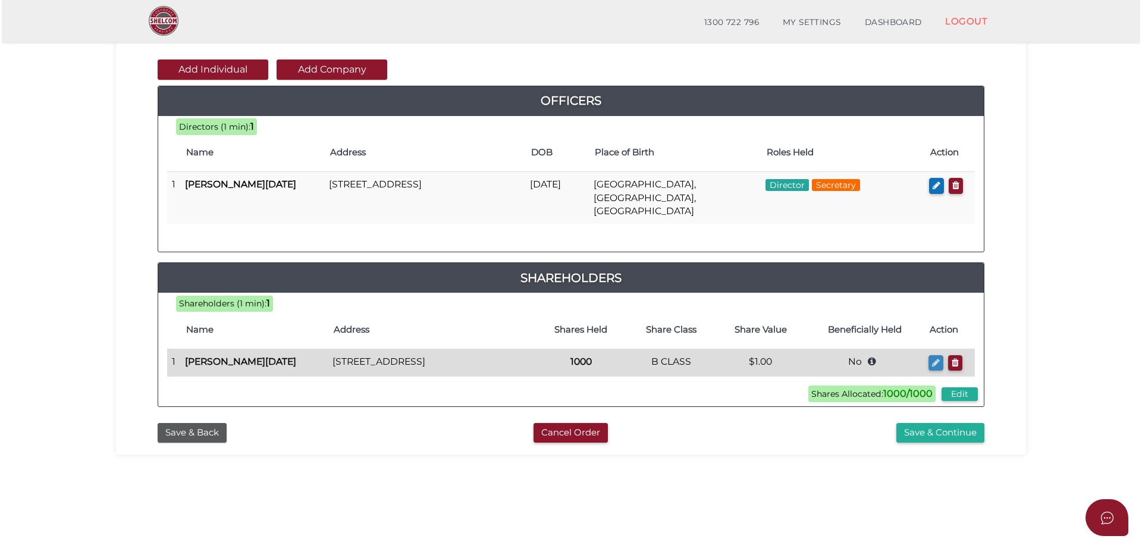
scroll to position [0, 0]
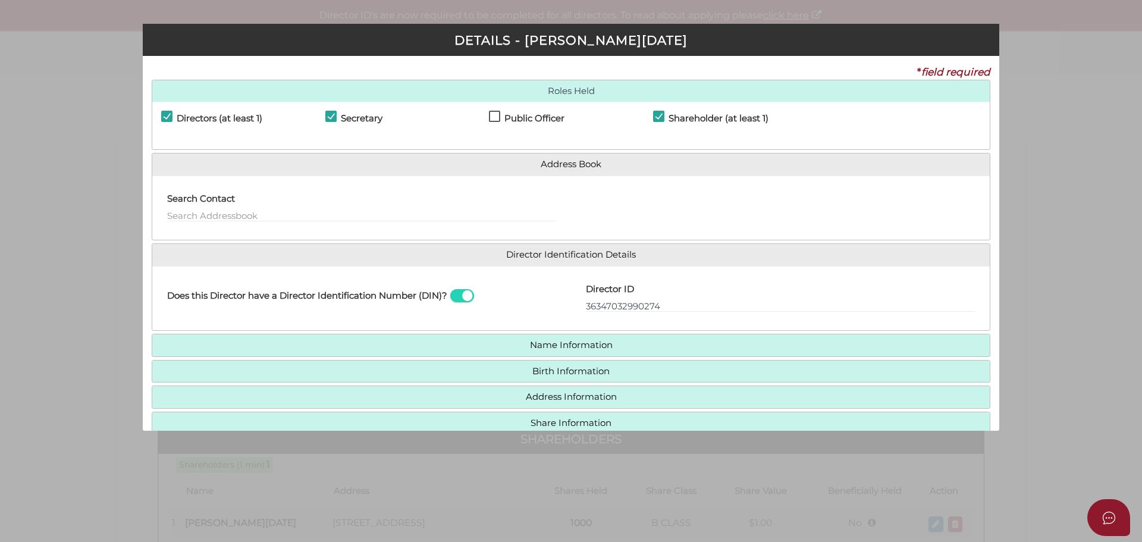
click at [654, 117] on label "Shareholder (at least 1)" at bounding box center [710, 121] width 115 height 15
checkbox input "false"
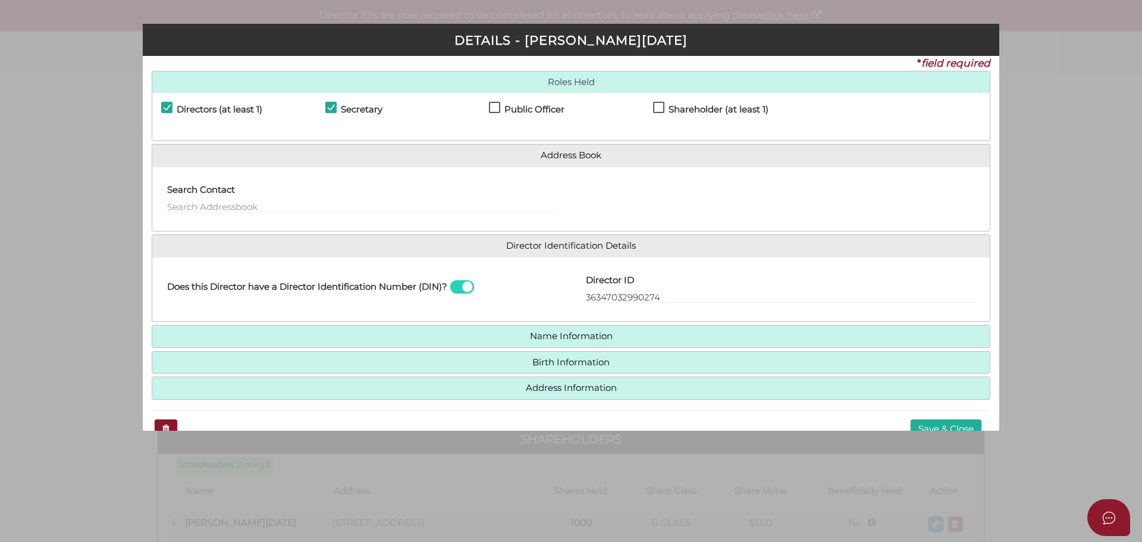
scroll to position [35, 0]
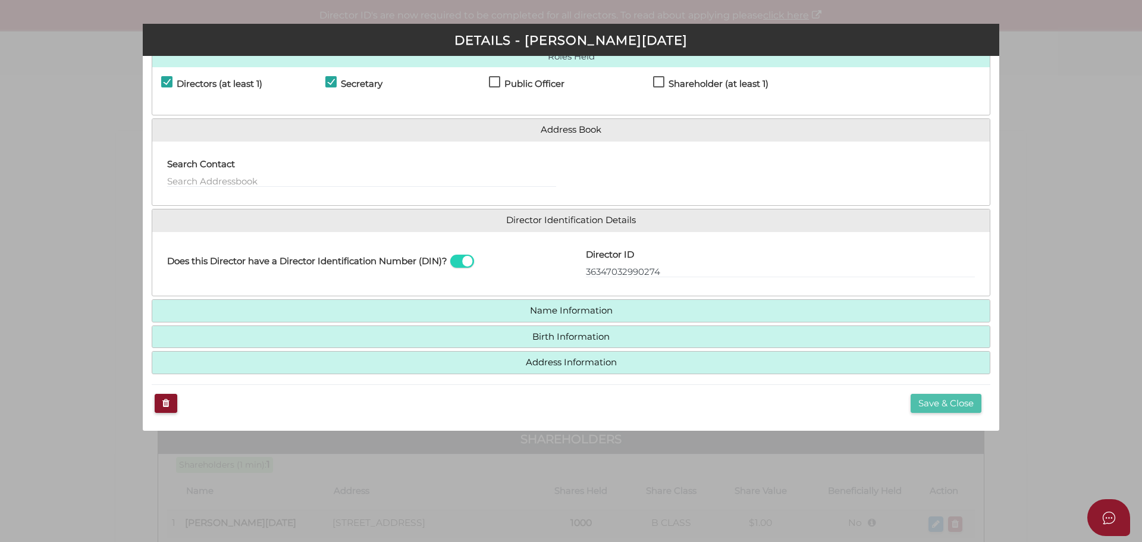
click at [927, 402] on button "Save & Close" at bounding box center [946, 404] width 71 height 20
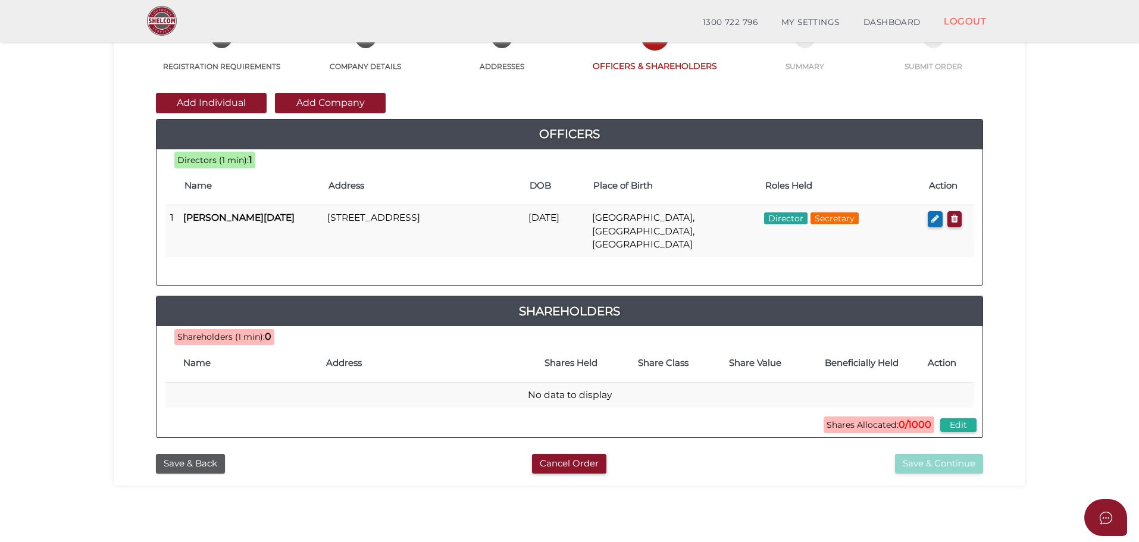
scroll to position [178, 0]
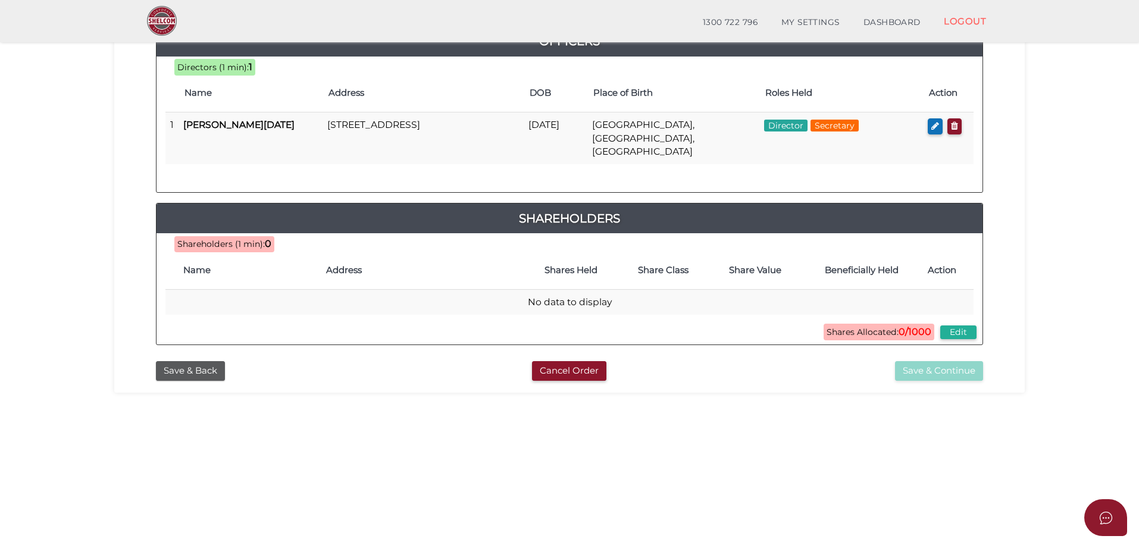
click at [241, 239] on span "Shareholders (1 min):" at bounding box center [220, 244] width 87 height 11
click at [559, 209] on h4 "Shareholders" at bounding box center [569, 218] width 826 height 19
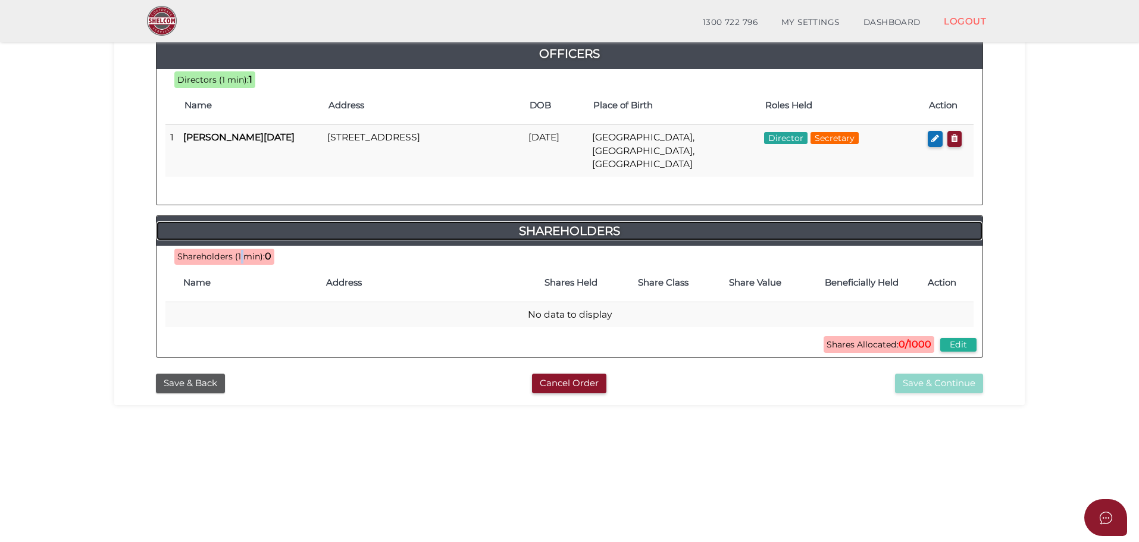
scroll to position [59, 0]
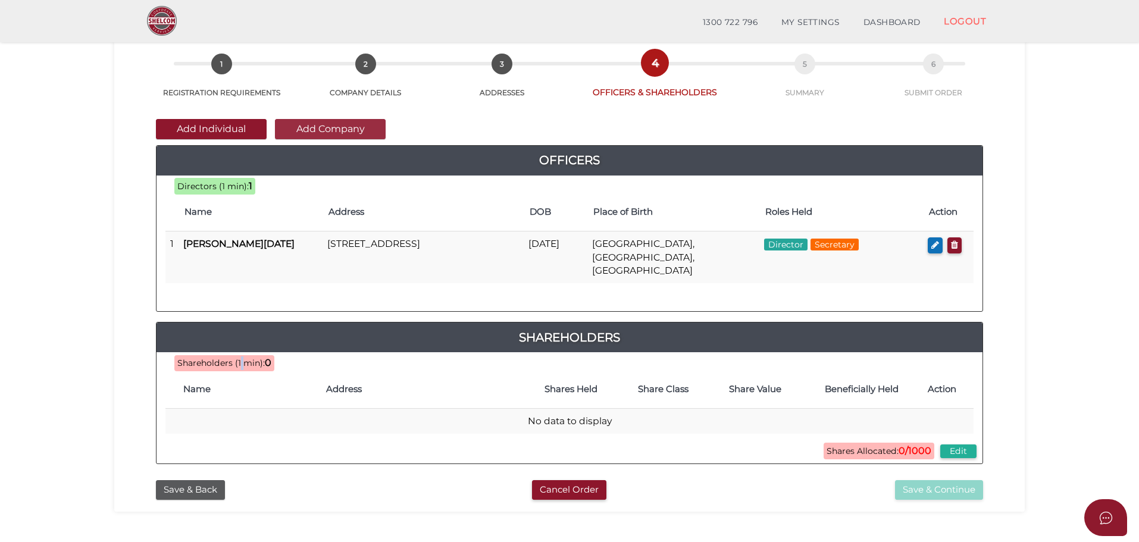
click at [346, 124] on button "Add Company" at bounding box center [330, 129] width 111 height 20
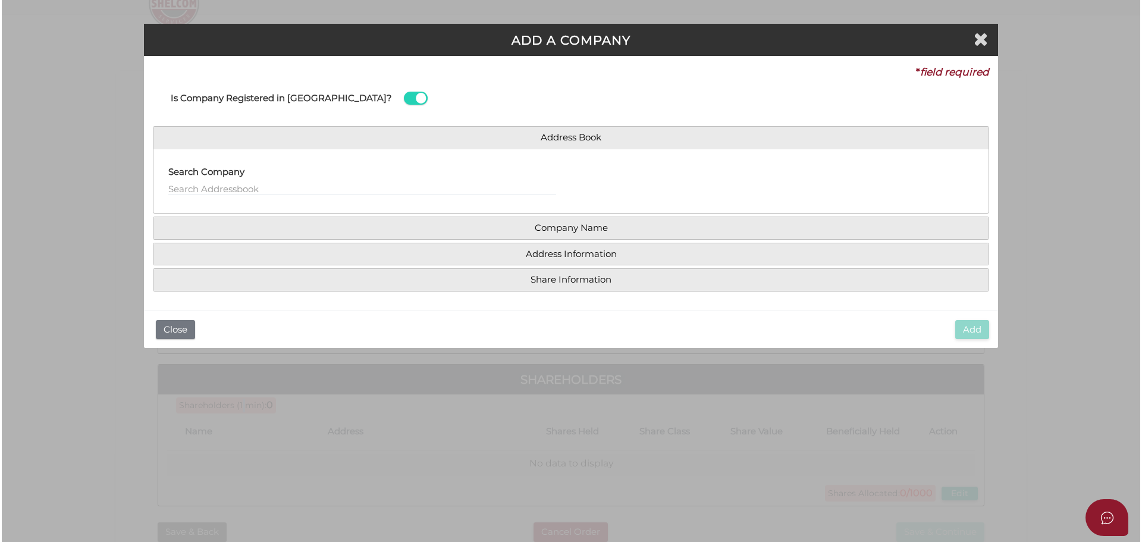
scroll to position [0, 0]
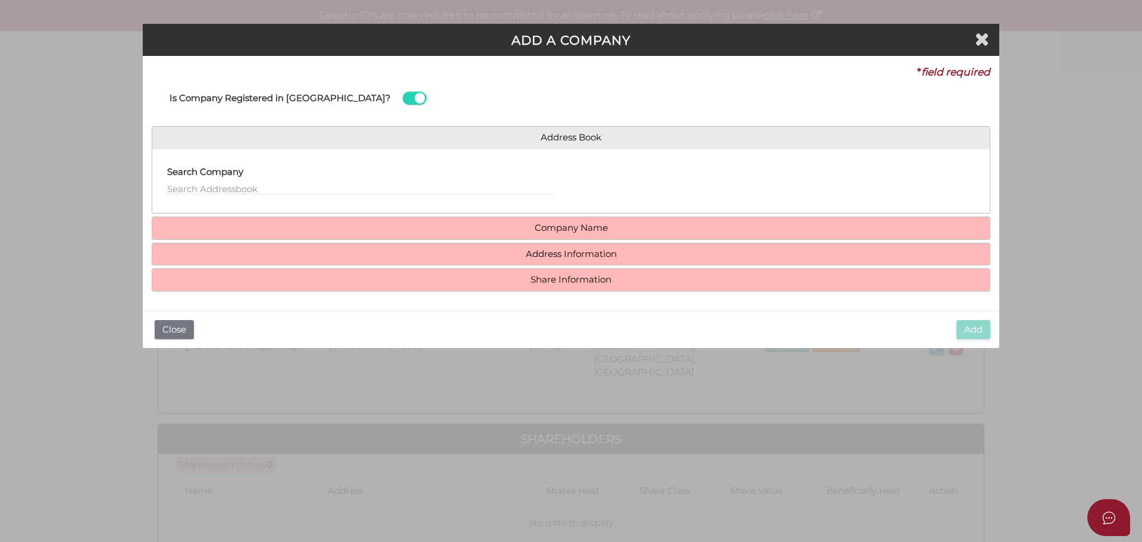
click at [175, 181] on label "Search Company" at bounding box center [205, 170] width 76 height 24
drag, startPoint x: 241, startPoint y: 193, endPoint x: 258, endPoint y: 191, distance: 17.3
click at [241, 192] on input "text" at bounding box center [361, 188] width 389 height 13
click at [327, 187] on input "sprezzatura investment" at bounding box center [361, 188] width 389 height 13
click at [539, 184] on input "sprezzatura investment" at bounding box center [361, 188] width 389 height 13
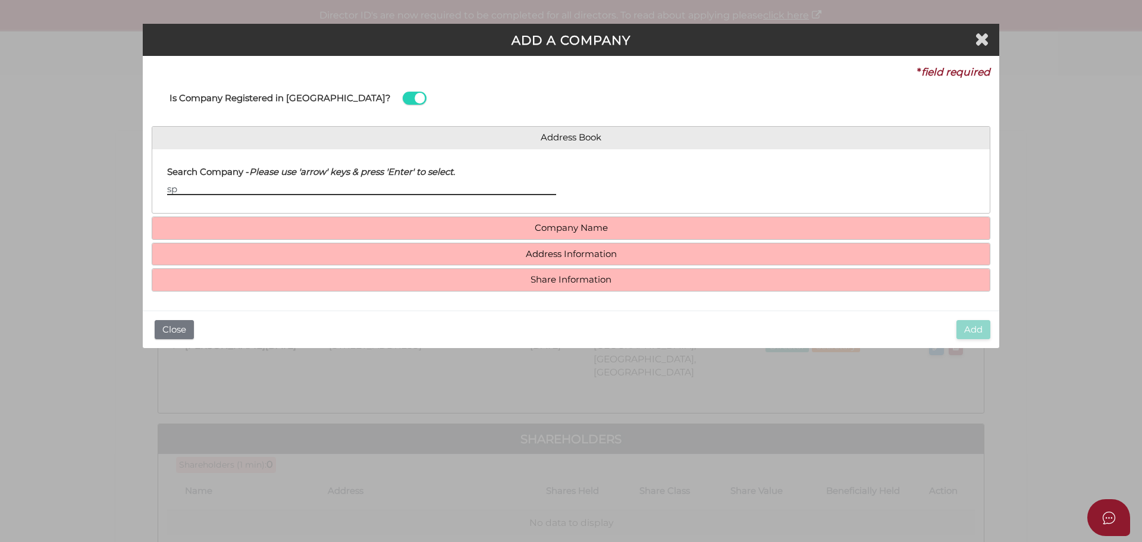
type input "s"
type input "Sprezzatura Investment Fund Pty Ltd"
click at [385, 187] on input "Sprezzatura Investment Fund Pty Ltd" at bounding box center [361, 188] width 389 height 13
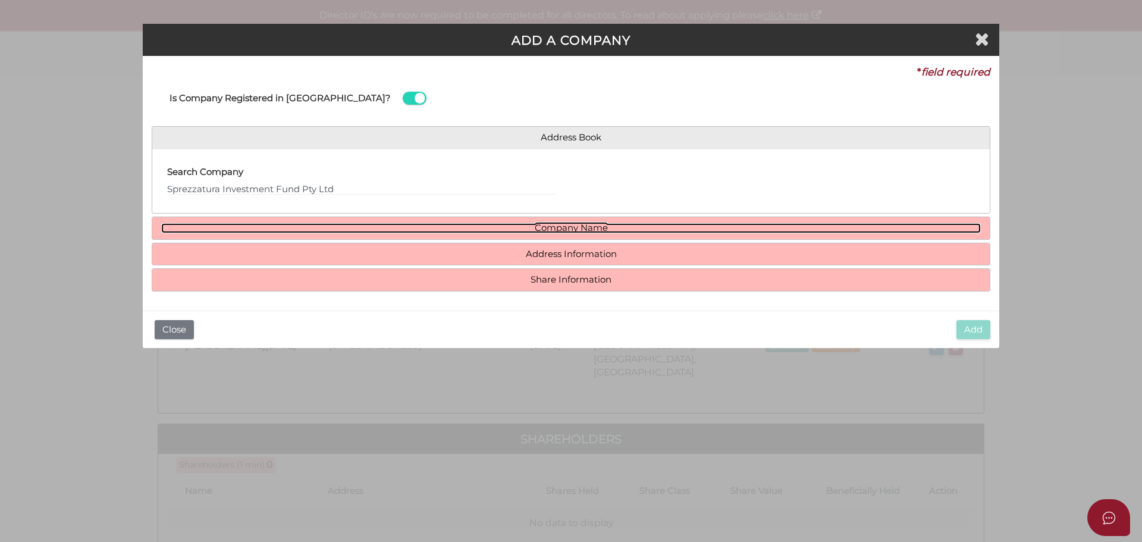
click at [628, 228] on link "Company Name" at bounding box center [571, 228] width 820 height 10
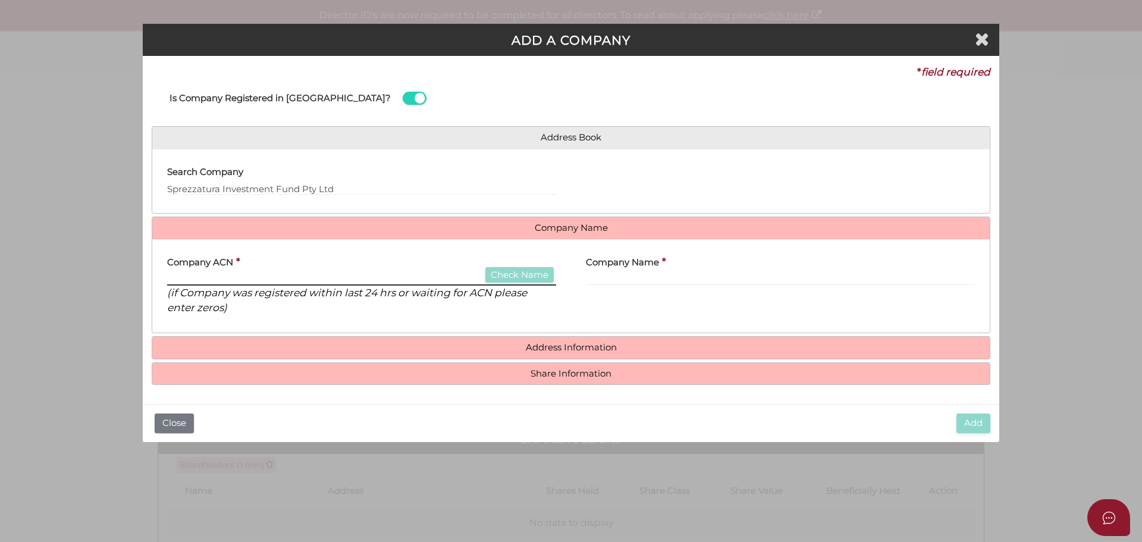
drag, startPoint x: 175, startPoint y: 280, endPoint x: 181, endPoint y: 278, distance: 6.4
click at [177, 280] on input "text" at bounding box center [361, 278] width 389 height 13
type input "623480624"
click at [526, 271] on button "Check Name" at bounding box center [519, 275] width 68 height 16
type input "SPREZZATURA INVESTMENT FUND PTY LTD"
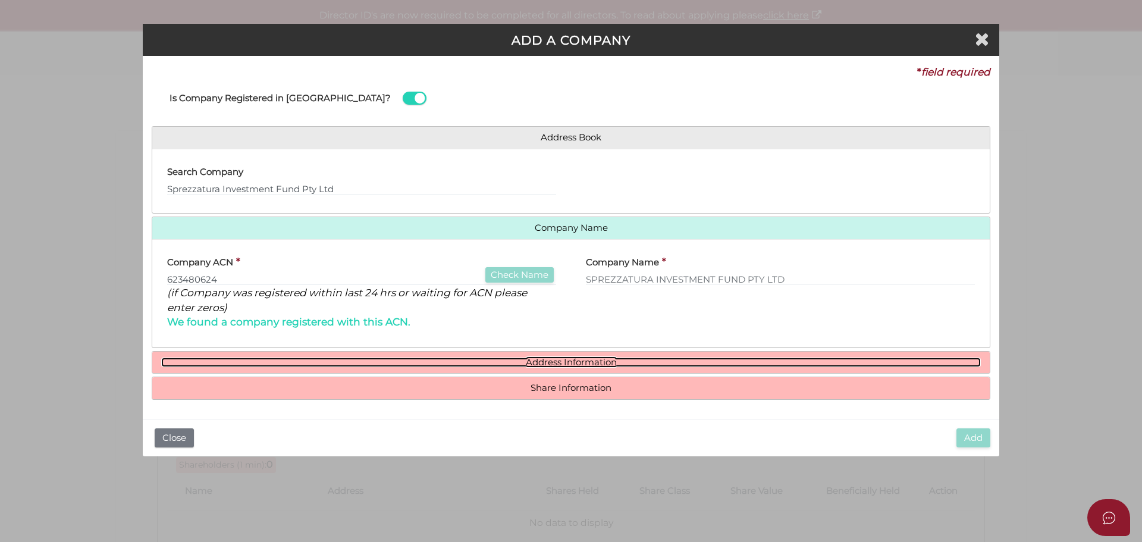
click at [592, 358] on link "Address Information" at bounding box center [571, 363] width 820 height 10
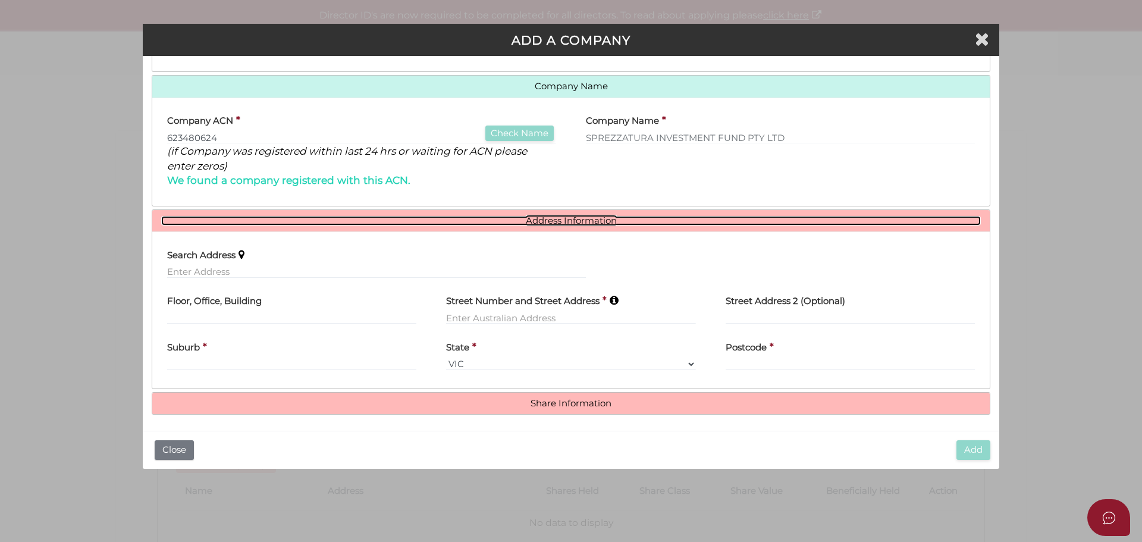
scroll to position [145, 0]
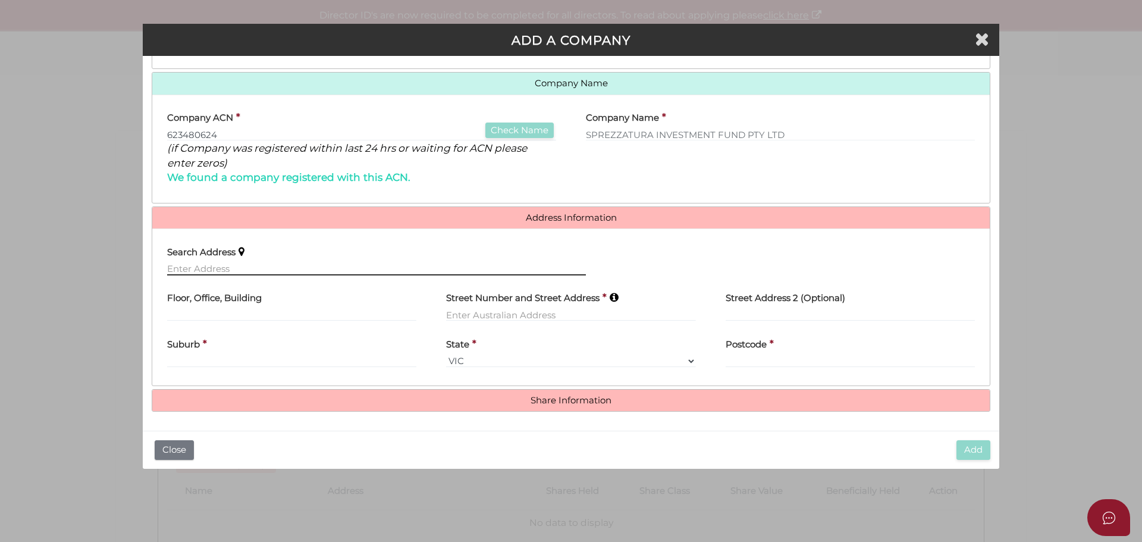
click at [183, 264] on input "text" at bounding box center [376, 268] width 419 height 13
type input "L"
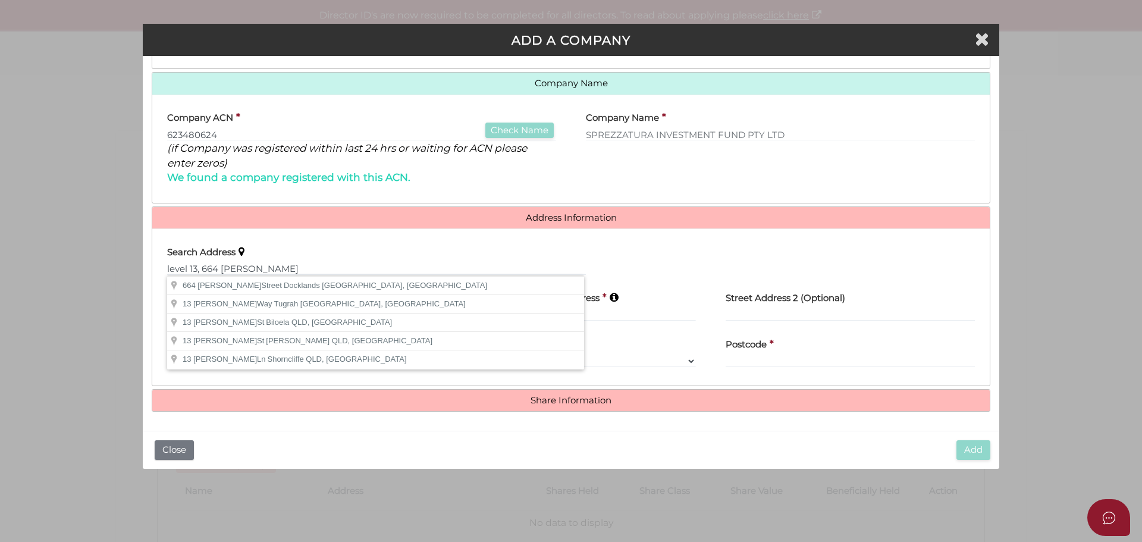
type input "664 Collins Street, Docklands VIC, Australia"
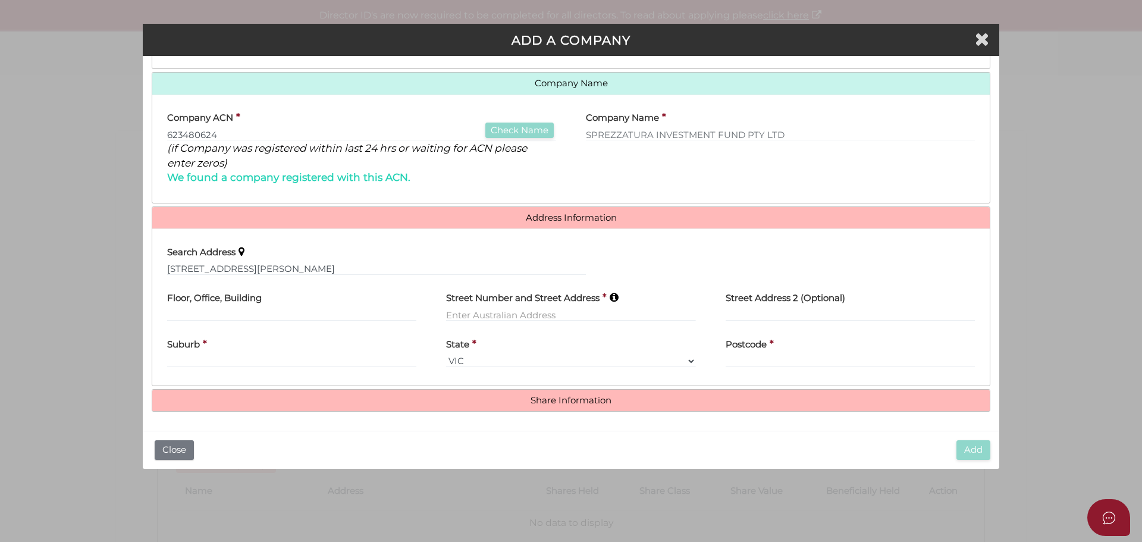
type input "664 Collins Street"
type input "Docklands"
select select "VIC"
type input "3008"
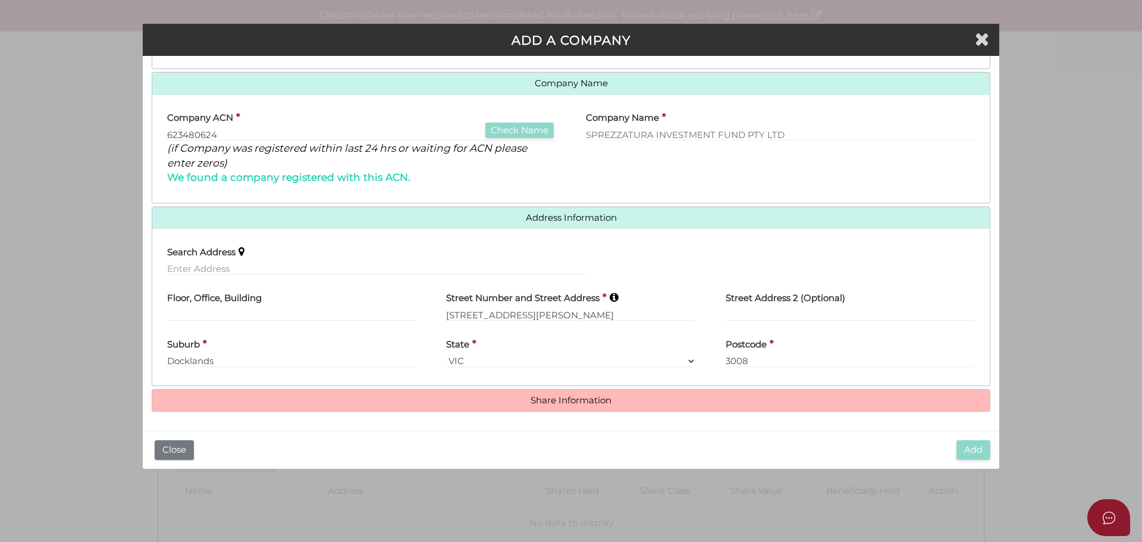
click at [227, 306] on label "Floor, Office, Building" at bounding box center [214, 296] width 95 height 24
click at [224, 311] on input "text" at bounding box center [291, 314] width 249 height 13
type input "Level 13"
click at [611, 409] on h4 "Share Information" at bounding box center [571, 401] width 838 height 22
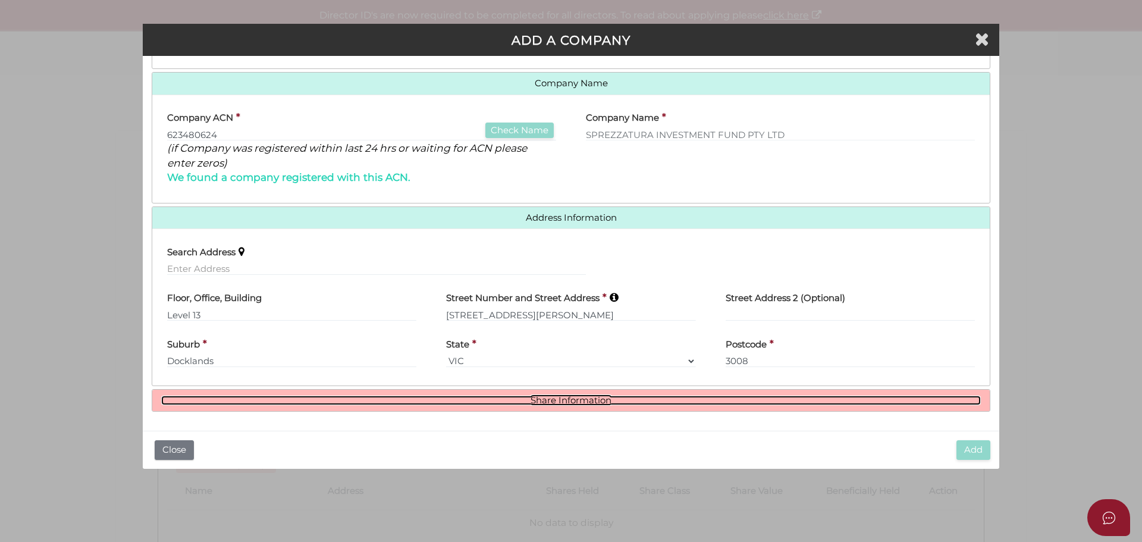
click at [568, 400] on link "Share Information" at bounding box center [571, 401] width 820 height 10
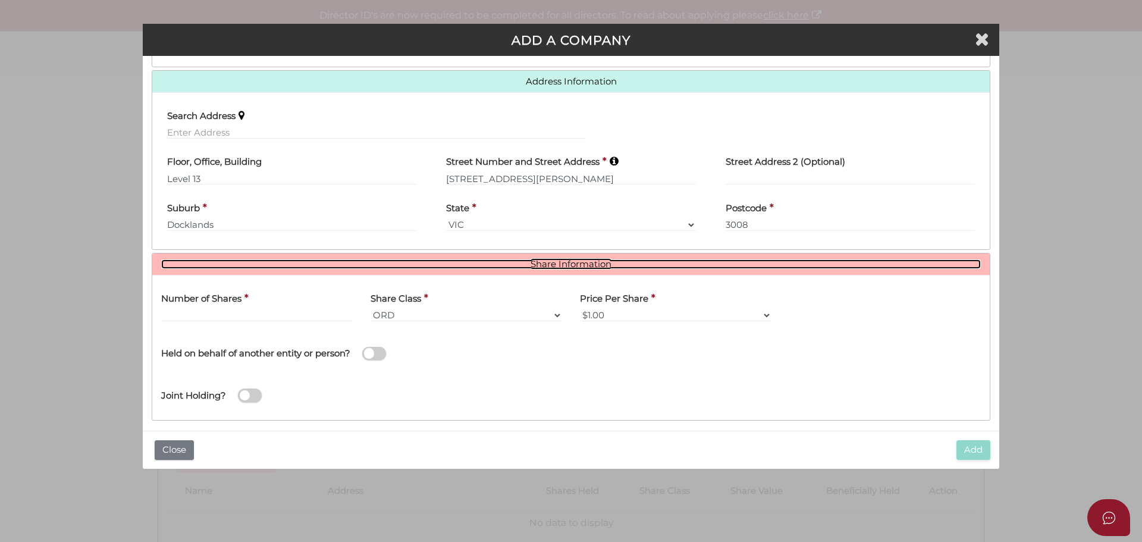
scroll to position [290, 0]
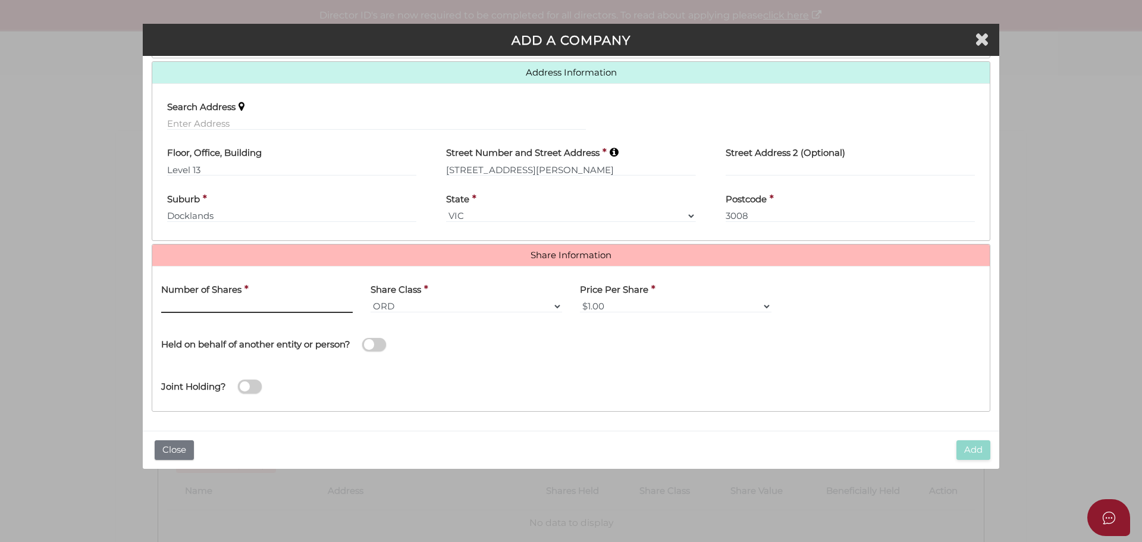
click at [220, 308] on input "text" at bounding box center [257, 306] width 192 height 13
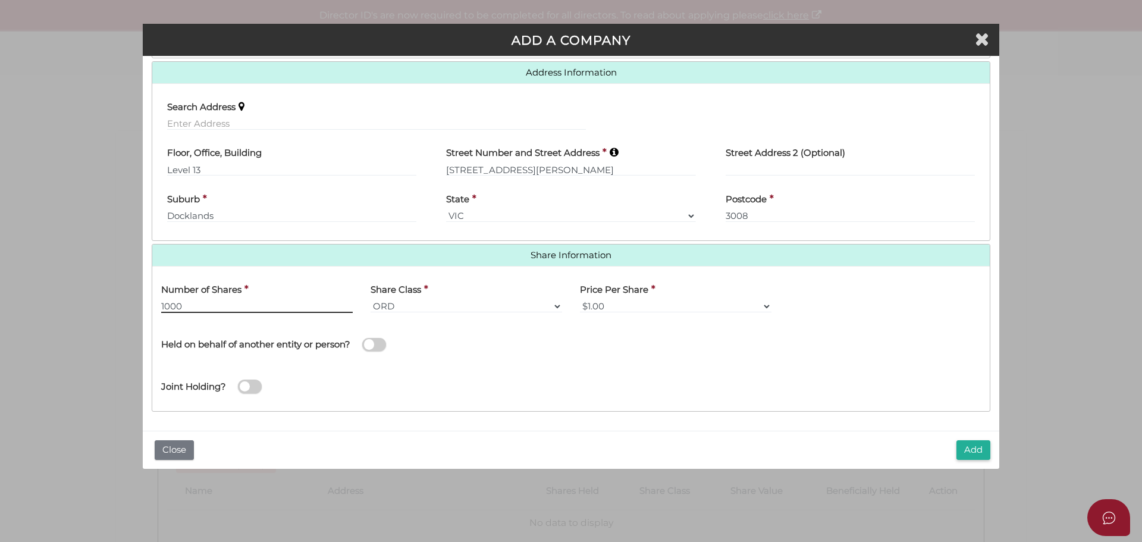
type input "1000"
drag, startPoint x: 469, startPoint y: 308, endPoint x: 459, endPoint y: 306, distance: 10.2
click at [469, 308] on select "ORD A CLASS B CLASS C CLASS D CLASS" at bounding box center [467, 306] width 192 height 13
select select "B CLASS"
click at [371, 300] on select "ORD A CLASS B CLASS C CLASS D CLASS" at bounding box center [467, 306] width 192 height 13
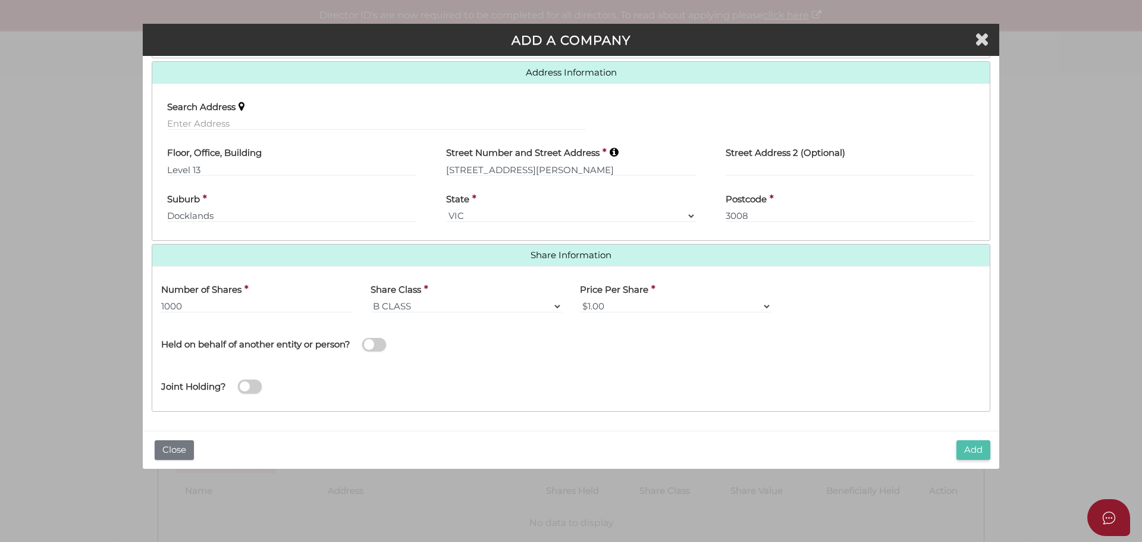
click at [977, 448] on button "Add" at bounding box center [974, 450] width 34 height 20
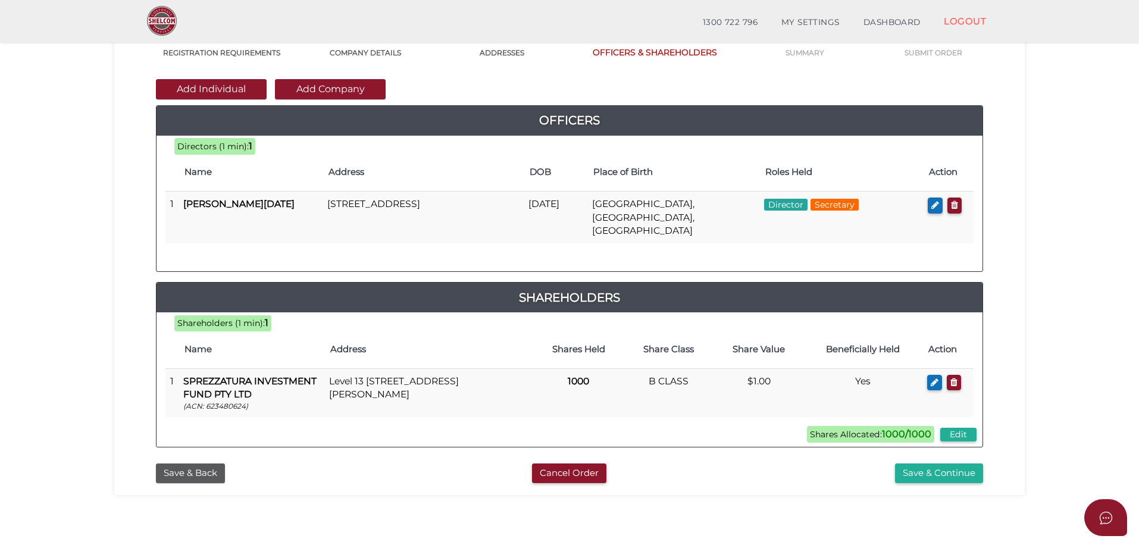
scroll to position [178, 0]
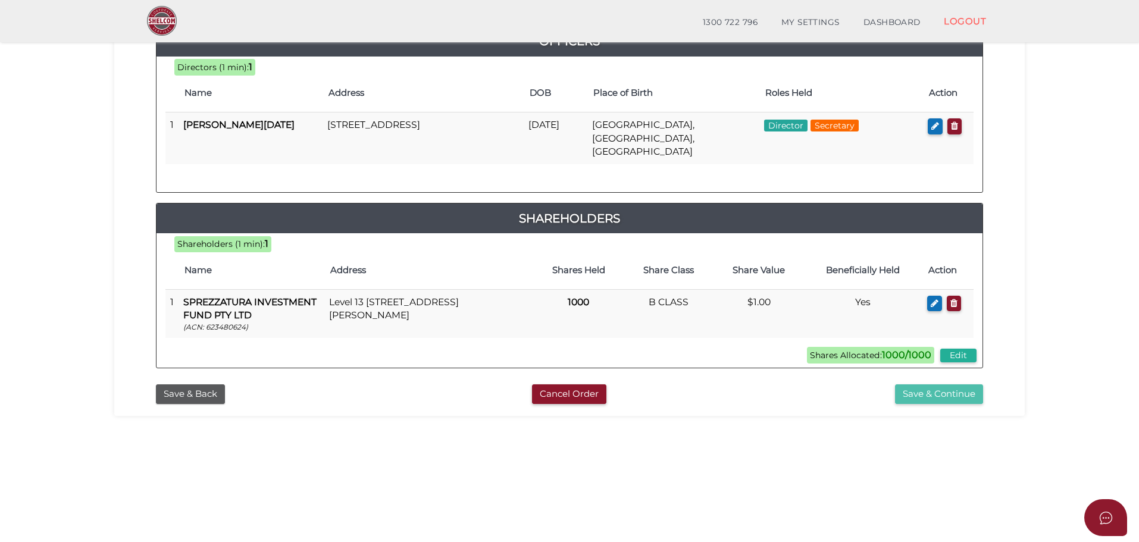
click at [936, 384] on button "Save & Continue" at bounding box center [939, 394] width 88 height 20
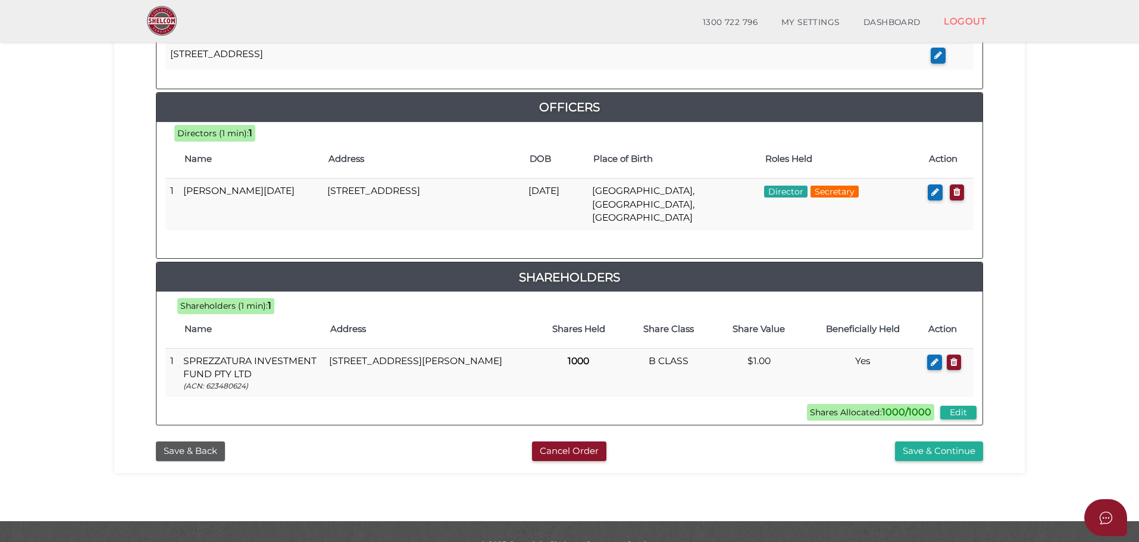
scroll to position [521, 0]
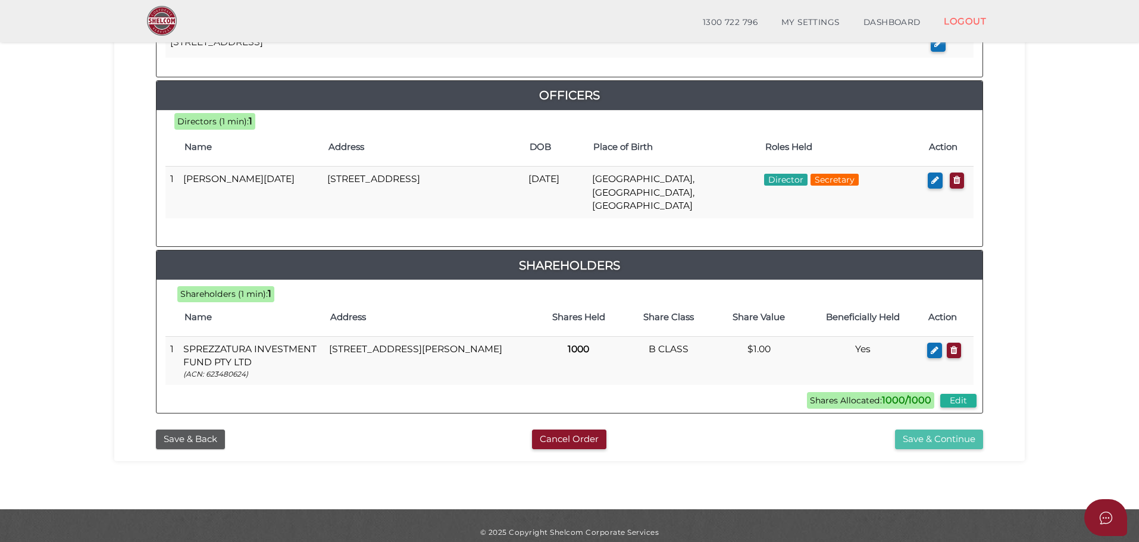
click at [952, 429] on button "Save & Continue" at bounding box center [939, 439] width 88 height 20
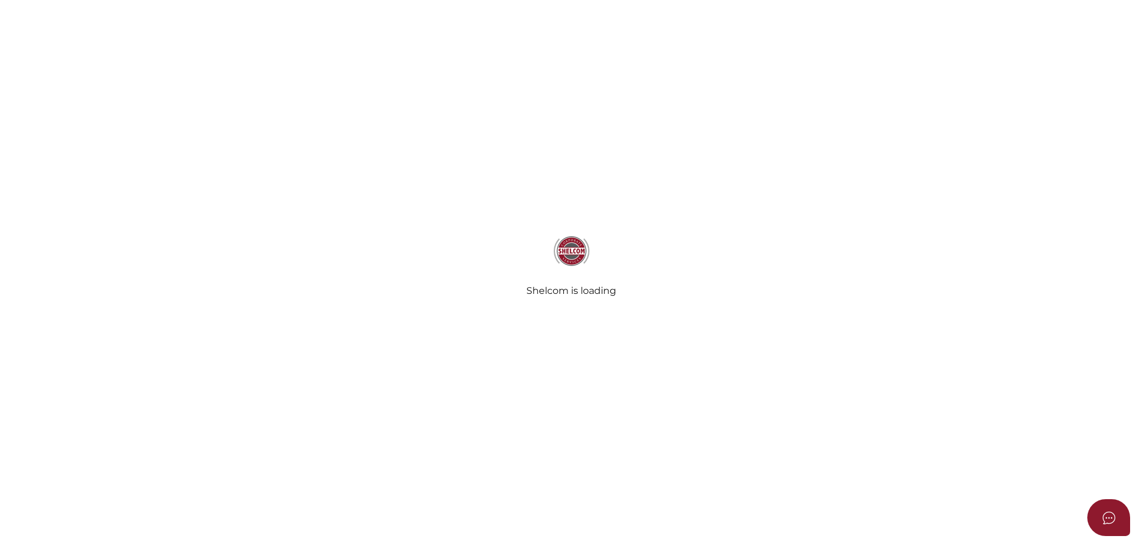
radio input "true"
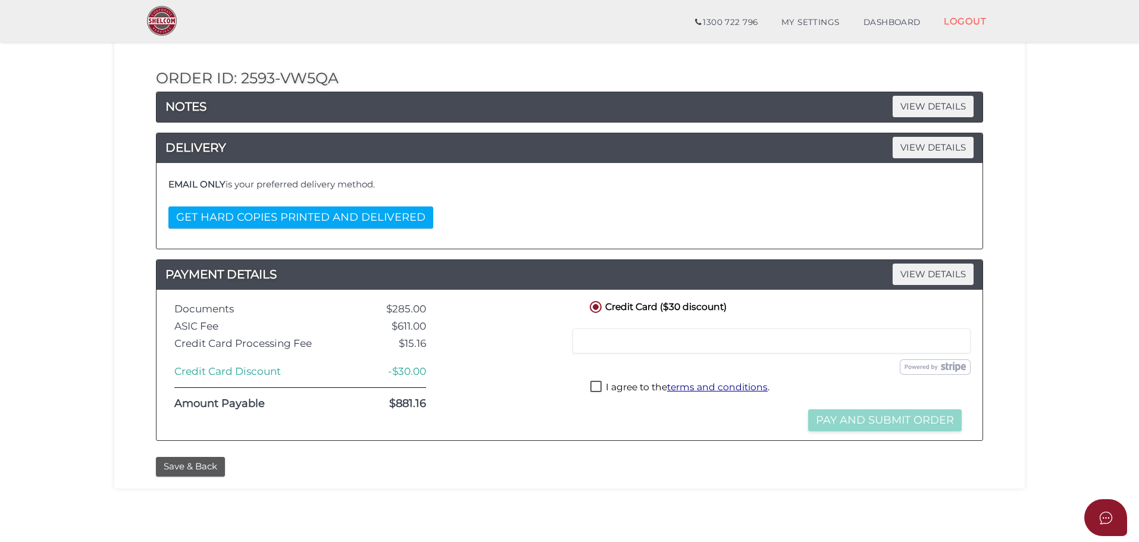
scroll to position [119, 0]
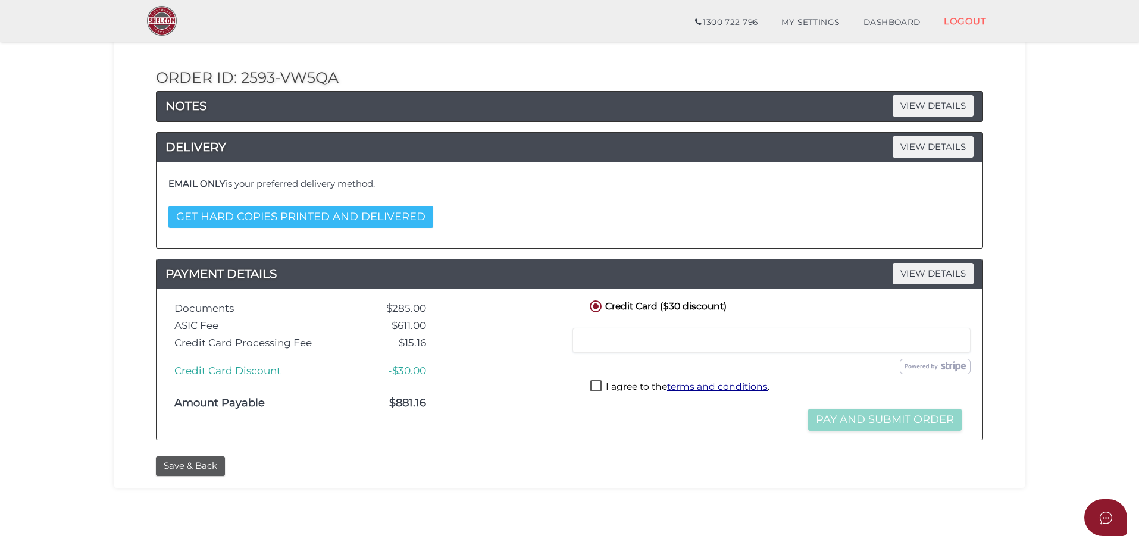
click at [356, 218] on button "GET HARD COPIES PRINTED AND DELIVERED" at bounding box center [300, 217] width 265 height 22
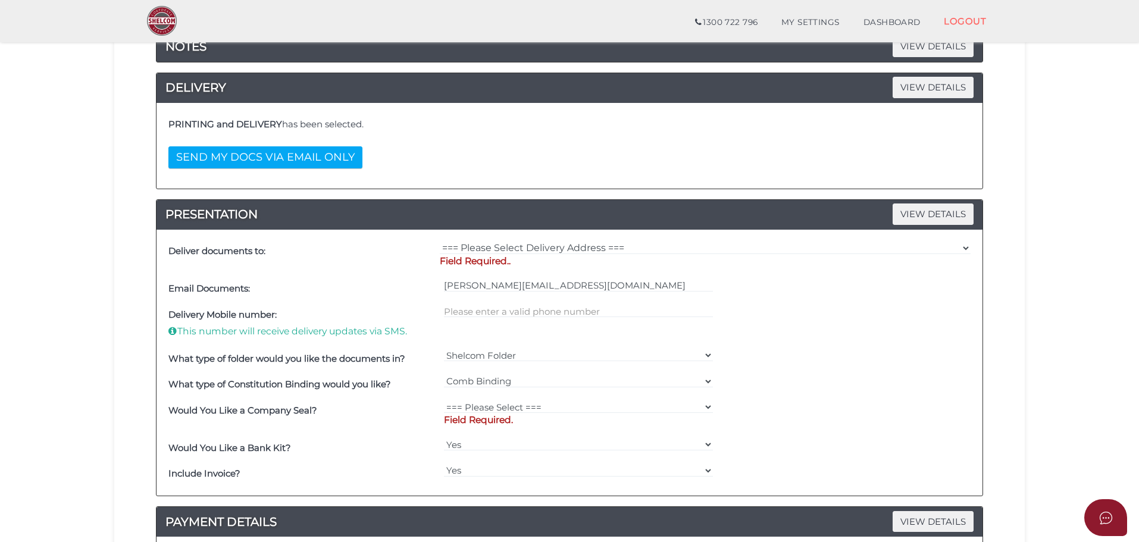
scroll to position [238, 0]
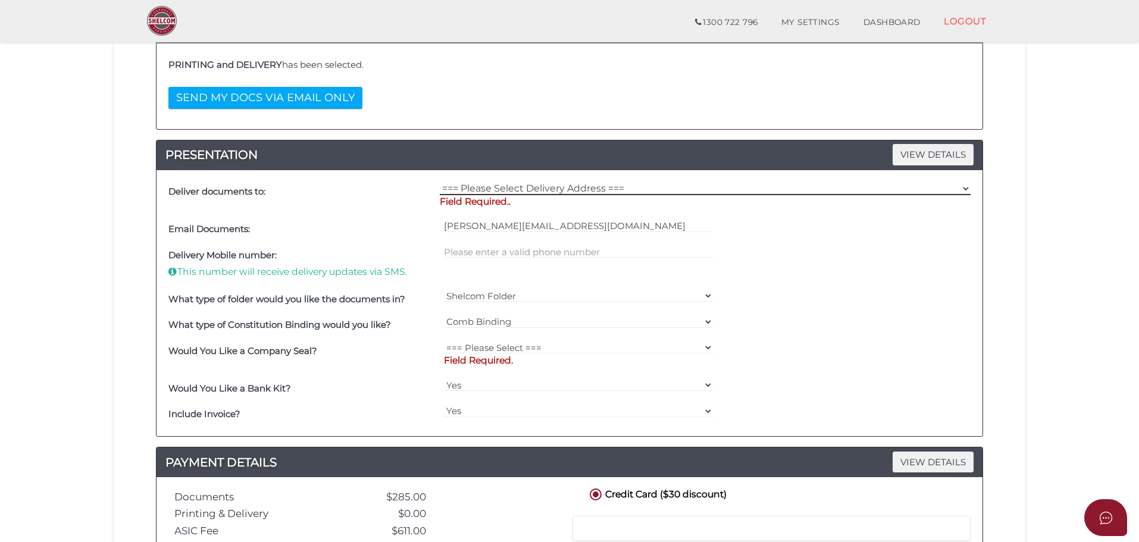
click at [512, 190] on select "=== Please Select Delivery Address === (User Address - [PERSON_NAME][GEOGRAPHIC…" at bounding box center [705, 188] width 531 height 13
select select "0"
click at [440, 182] on select "=== Please Select Delivery Address === (User Address - [PERSON_NAME][GEOGRAPHIC…" at bounding box center [705, 188] width 531 height 13
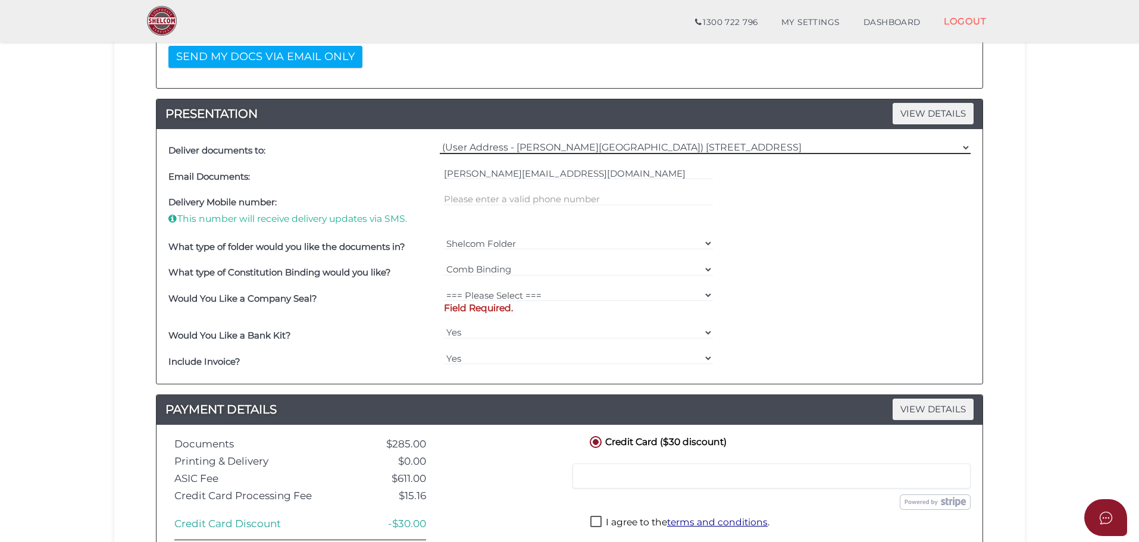
scroll to position [297, 0]
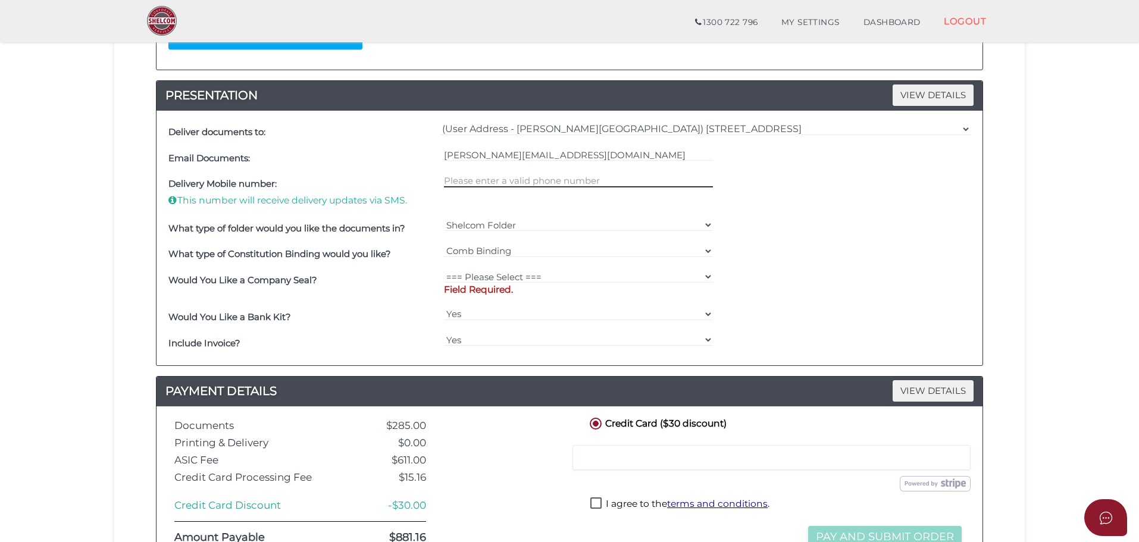
click at [497, 180] on input "text" at bounding box center [578, 180] width 269 height 13
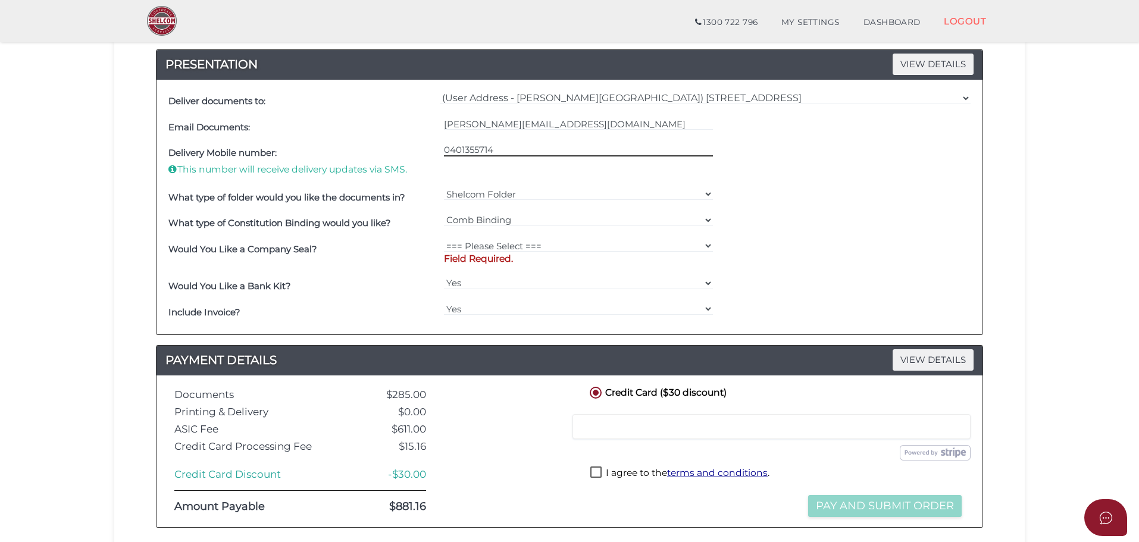
scroll to position [357, 0]
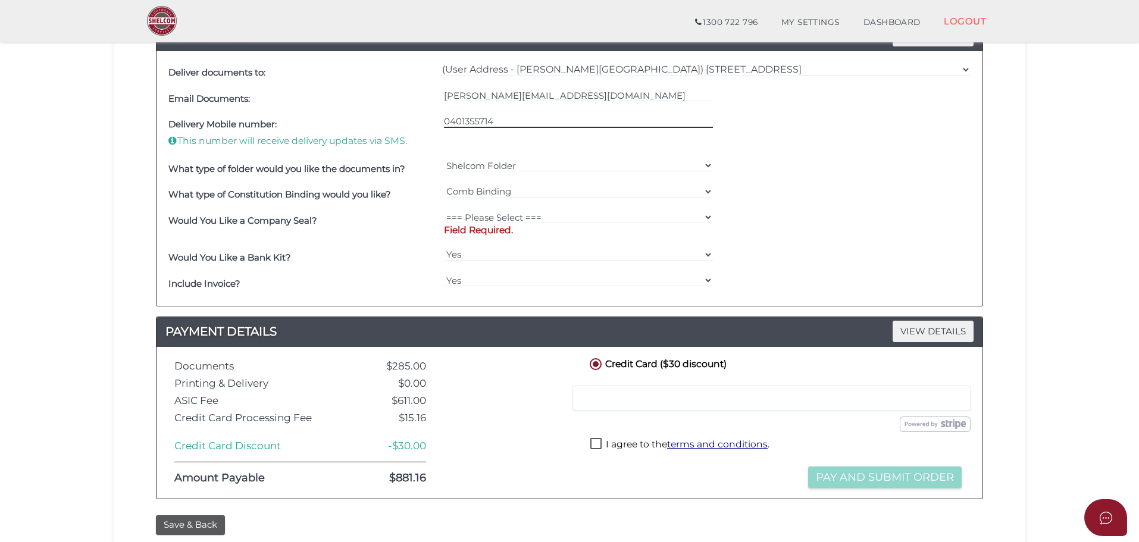
type input "0401355714"
click at [542, 168] on select "Shelcom Folder === Please Select === Shelcom Folder Client Supplied Folder No F…" at bounding box center [578, 165] width 269 height 13
click at [776, 140] on div "Delivery Mobile number: This number will receive delivery updates via SMS. 0401…" at bounding box center [569, 134] width 808 height 44
click at [595, 192] on select "=== Please Select === Comb Binding No Binding" at bounding box center [578, 191] width 269 height 13
select select "No Binding"
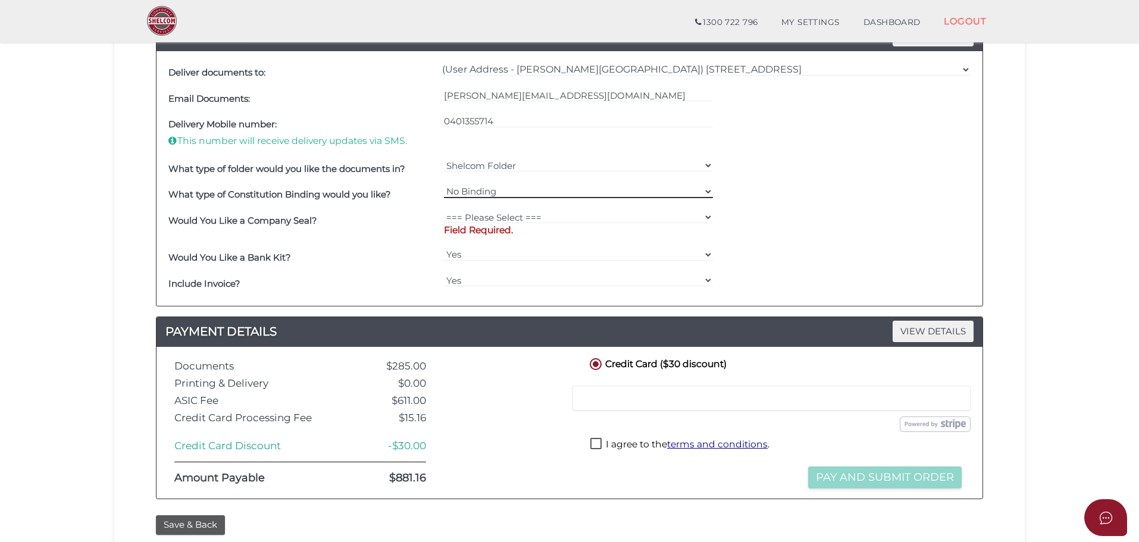
click at [444, 185] on select "=== Please Select === Comb Binding No Binding" at bounding box center [578, 191] width 269 height 13
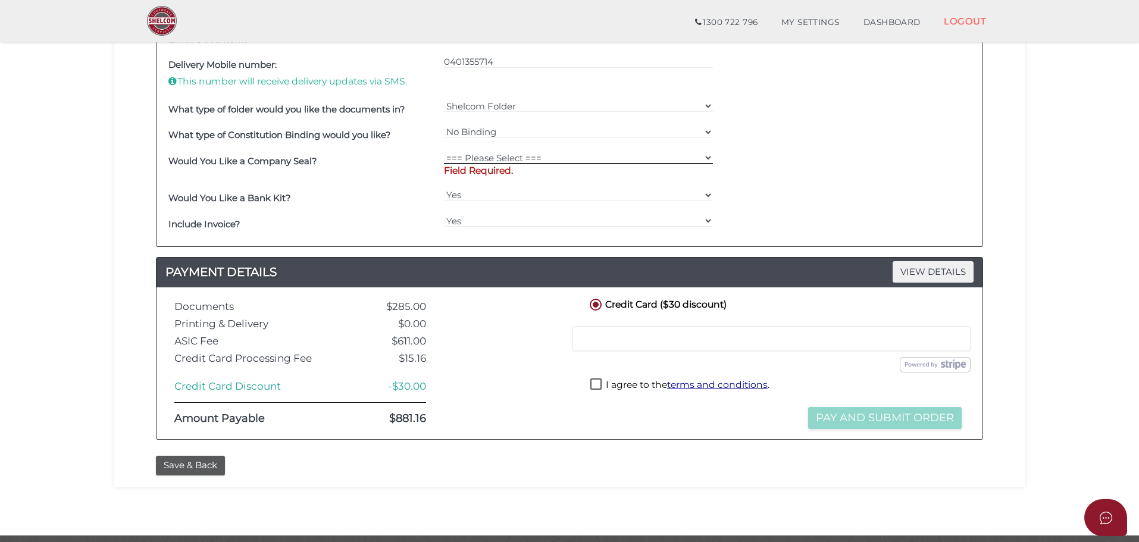
click at [561, 152] on select "=== Please Select === Fold Seal $50 No Seal" at bounding box center [578, 157] width 269 height 13
select select "0"
click at [444, 151] on select "=== Please Select === Fold Seal $50 No Seal" at bounding box center [578, 157] width 269 height 13
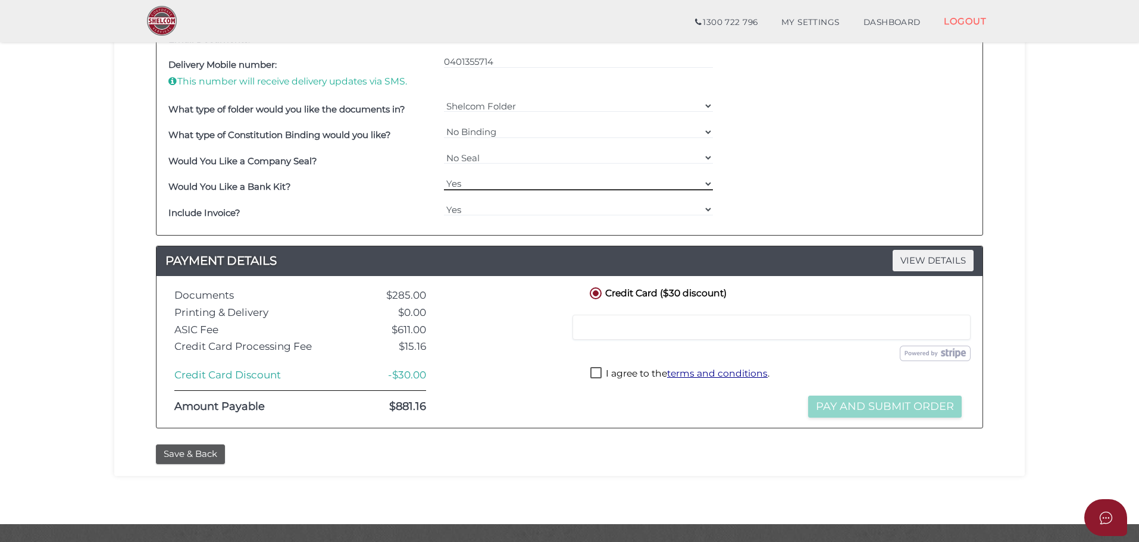
click at [544, 178] on select "Yes No" at bounding box center [578, 183] width 269 height 13
select select "No"
click at [444, 177] on select "Yes No" at bounding box center [578, 183] width 269 height 13
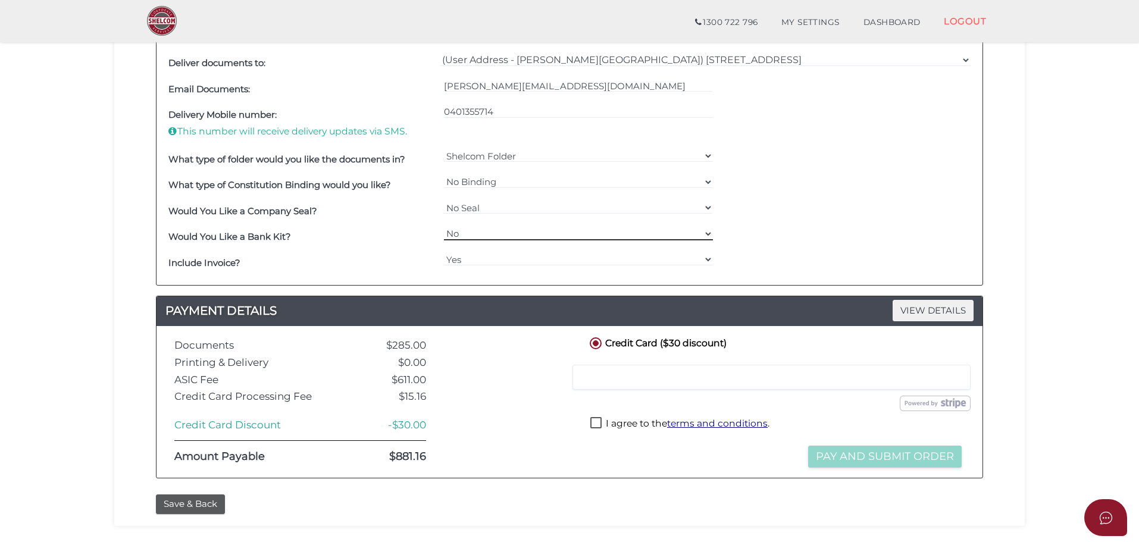
scroll to position [444, 0]
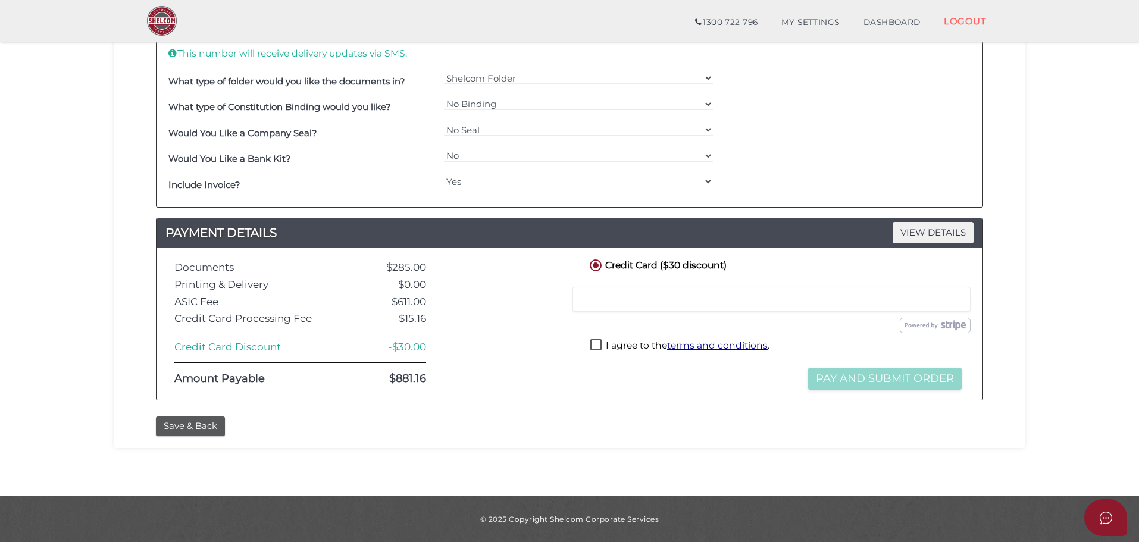
click at [595, 347] on label "I agree to the terms and conditions ." at bounding box center [679, 346] width 179 height 15
checkbox input "true"
click at [211, 424] on button "Save & Back" at bounding box center [190, 426] width 69 height 20
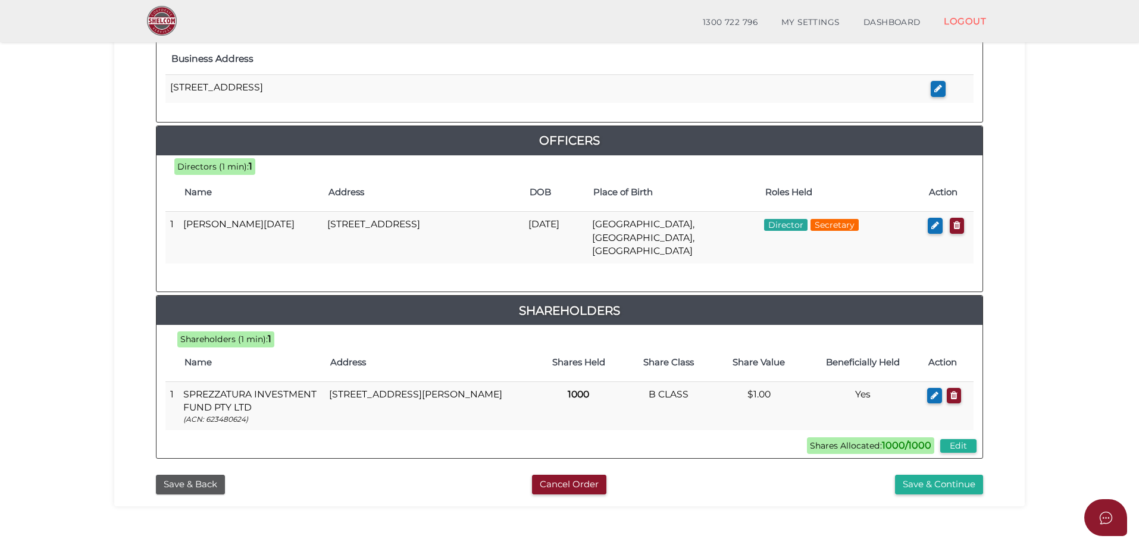
scroll to position [521, 0]
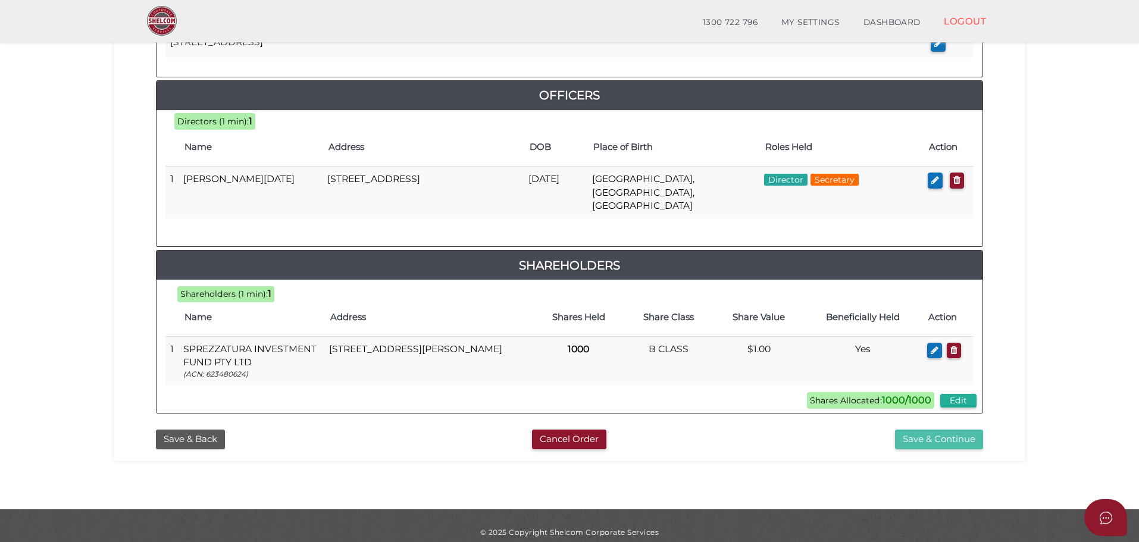
click at [932, 429] on button "Save & Continue" at bounding box center [939, 439] width 88 height 20
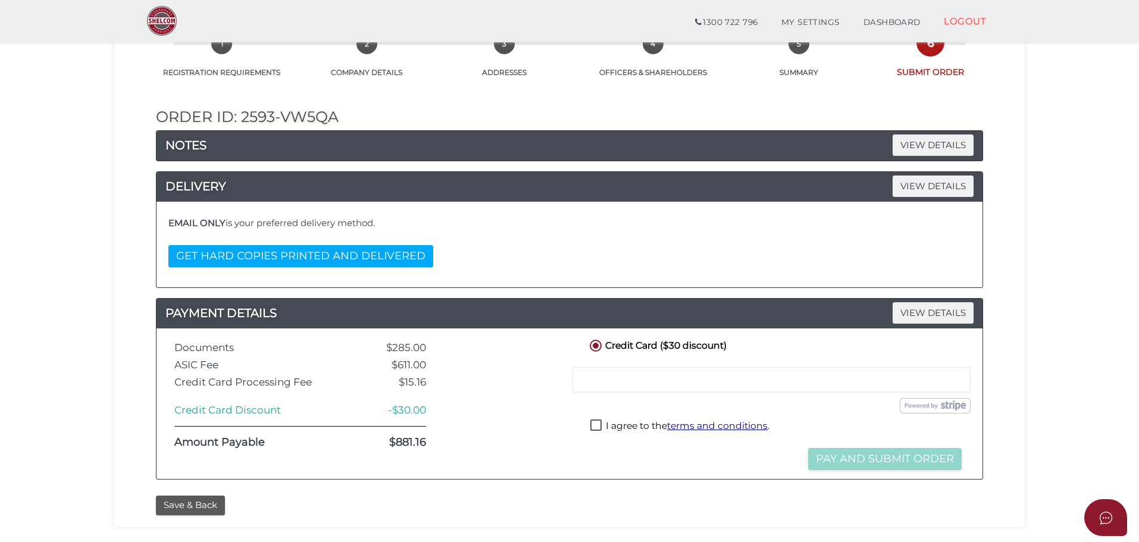
scroll to position [119, 0]
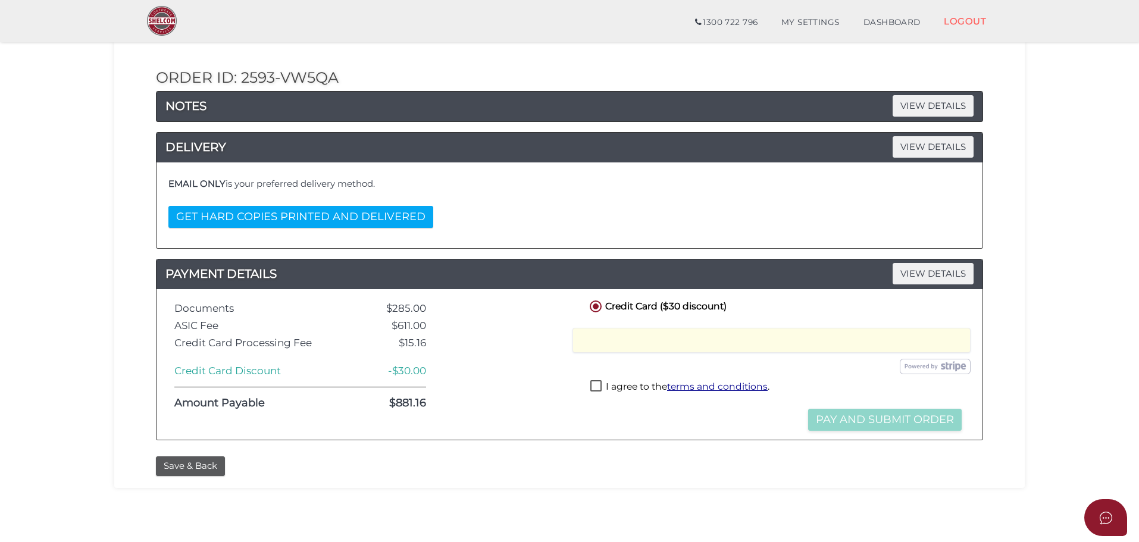
click at [599, 385] on label "I agree to the terms and conditions ." at bounding box center [679, 387] width 179 height 15
click at [899, 419] on button "Pay and Submit Order" at bounding box center [884, 420] width 153 height 22
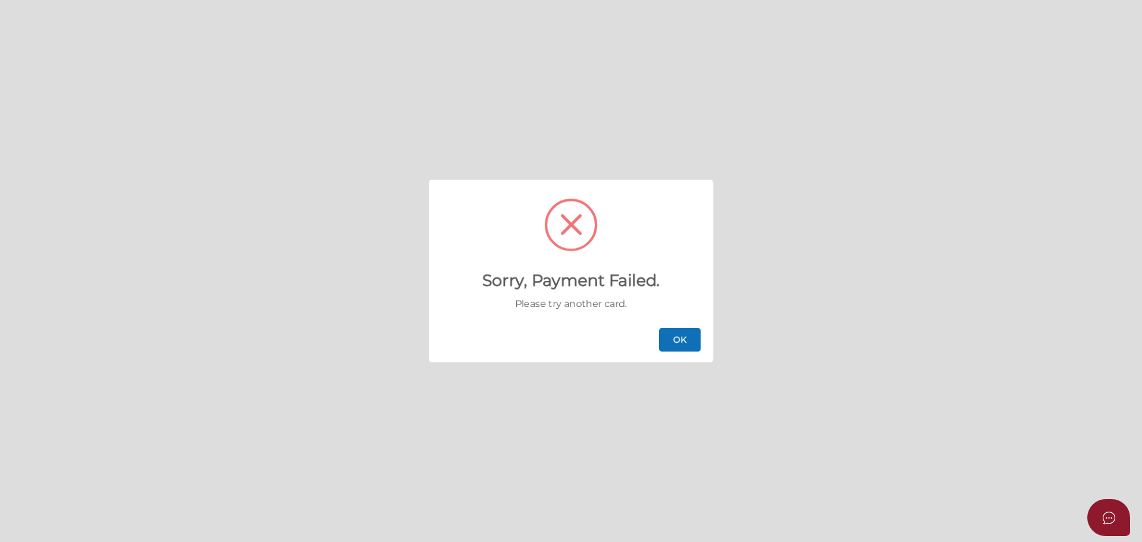
click at [684, 346] on button "OK" at bounding box center [680, 340] width 42 height 24
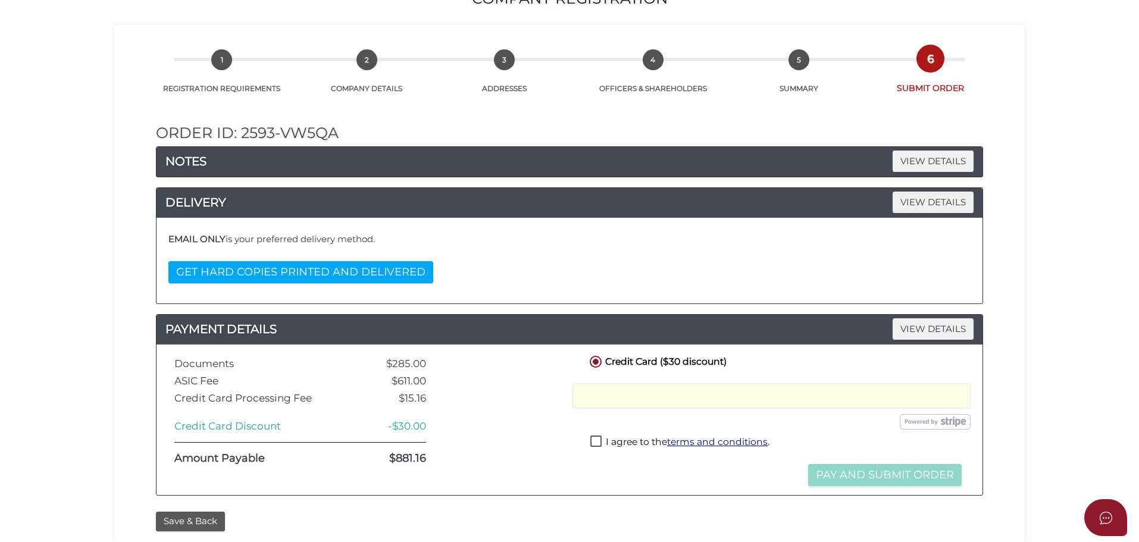
scroll to position [275, 0]
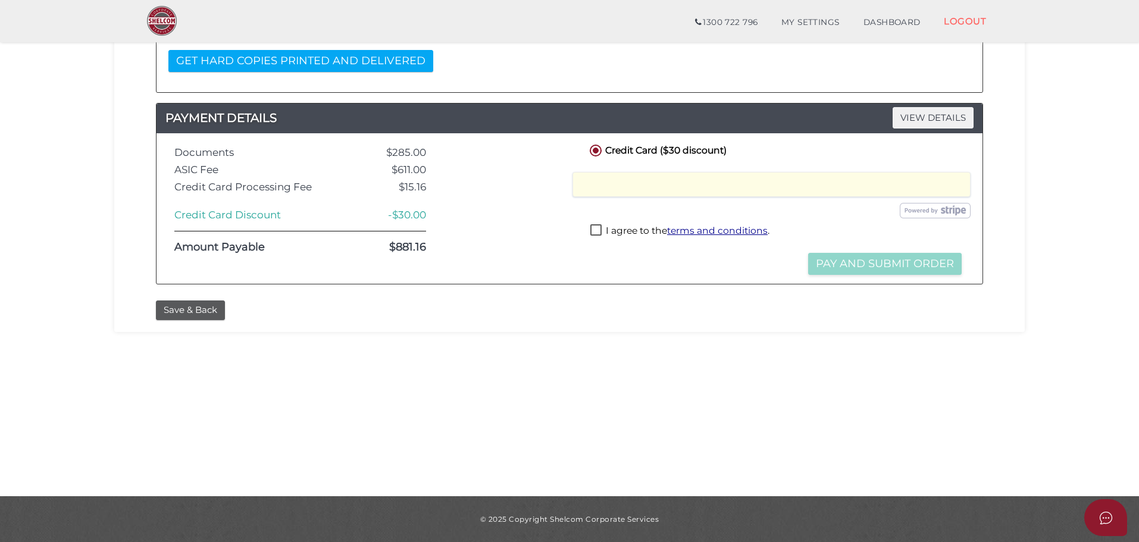
click at [663, 190] on div at bounding box center [771, 184] width 398 height 25
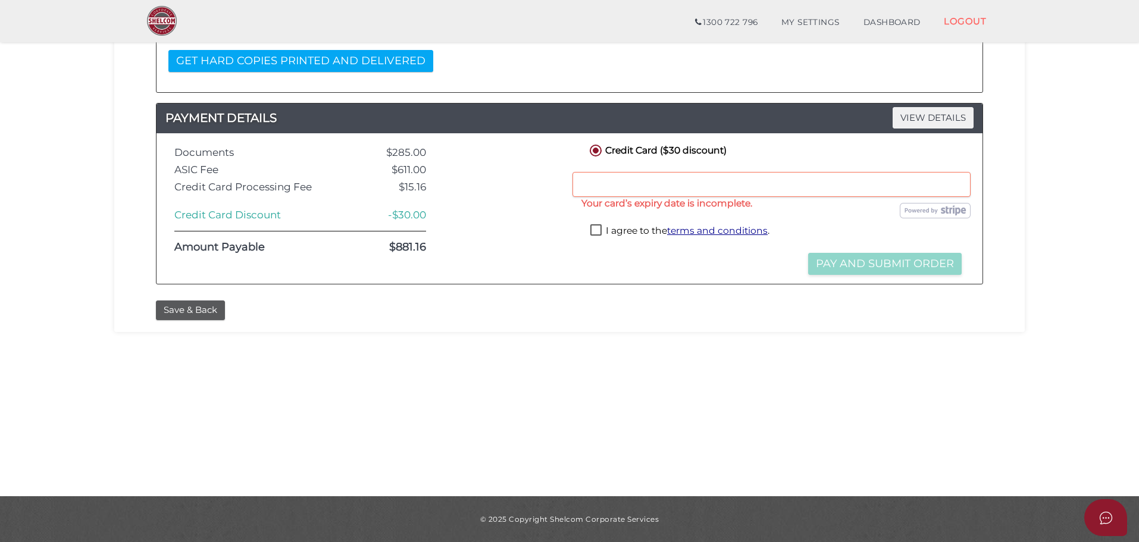
click at [920, 190] on div at bounding box center [771, 184] width 398 height 25
click at [591, 232] on label "I agree to the terms and conditions ." at bounding box center [679, 231] width 179 height 15
checkbox input "true"
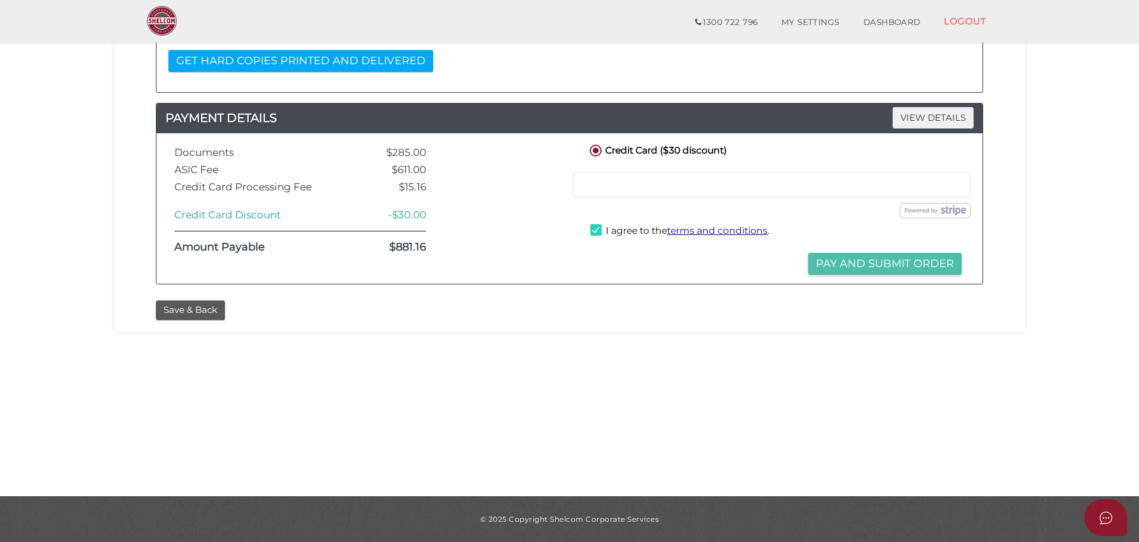
click at [880, 263] on button "Pay and Submit Order" at bounding box center [884, 264] width 153 height 22
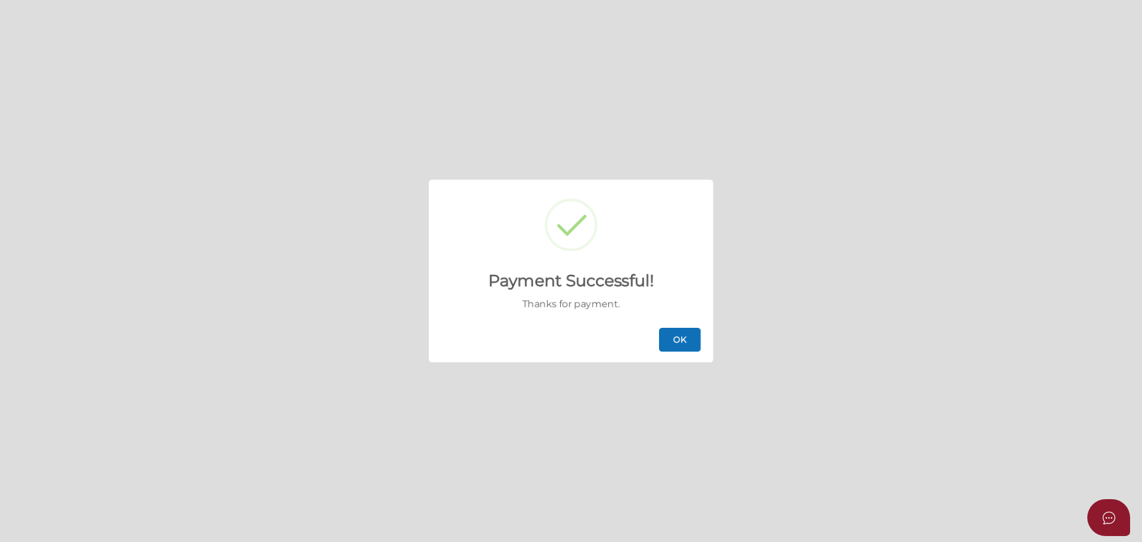
click at [675, 343] on button "OK" at bounding box center [680, 340] width 42 height 24
